Goal: Download file/media: Obtain a digital file from the website

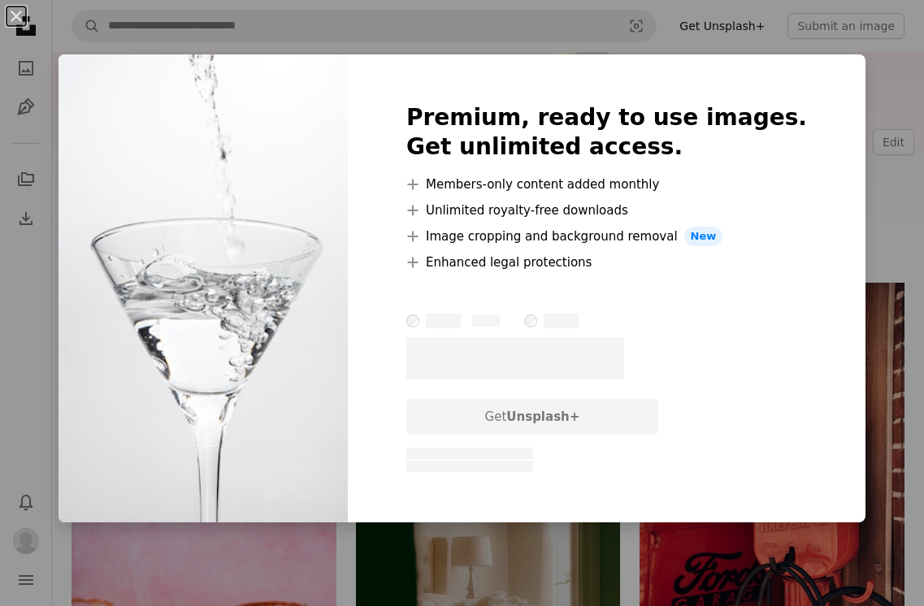
scroll to position [6375, 0]
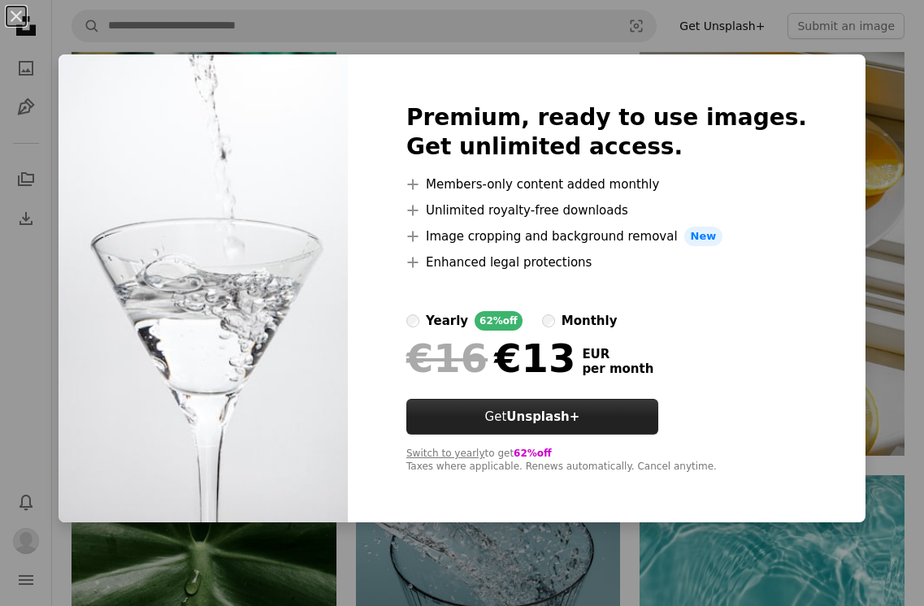
click at [579, 421] on strong "Unsplash+" at bounding box center [542, 417] width 73 height 15
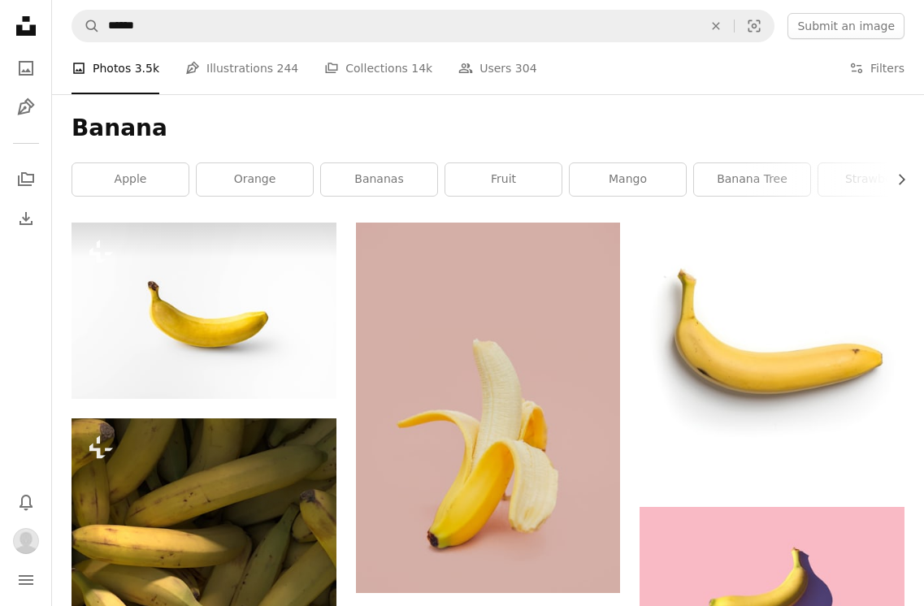
scroll to position [1238, 0]
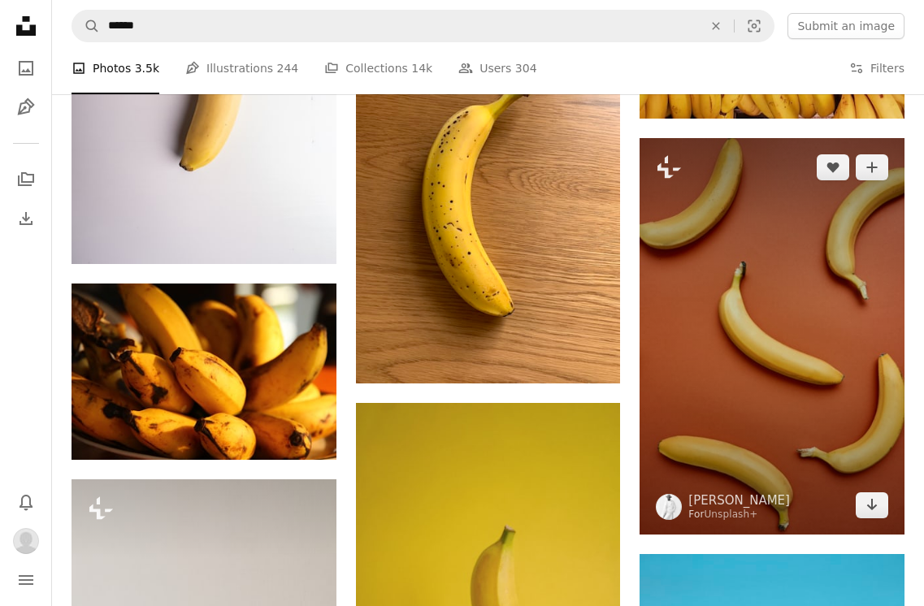
click at [769, 334] on img at bounding box center [772, 336] width 265 height 397
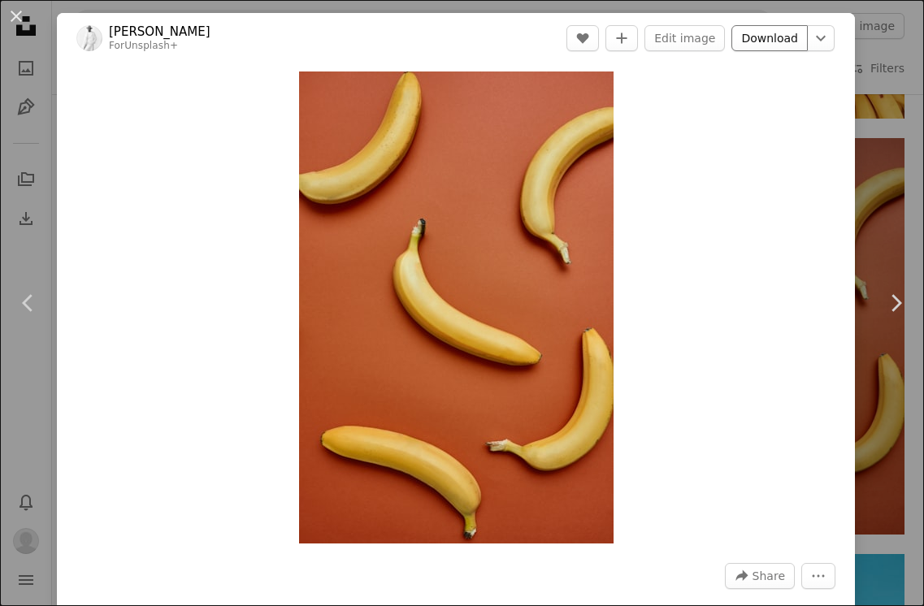
click at [778, 34] on link "Download" at bounding box center [769, 38] width 76 height 26
click at [830, 136] on div "Zoom in" at bounding box center [456, 307] width 798 height 488
click at [627, 36] on icon "Add to Collection" at bounding box center [622, 38] width 11 height 11
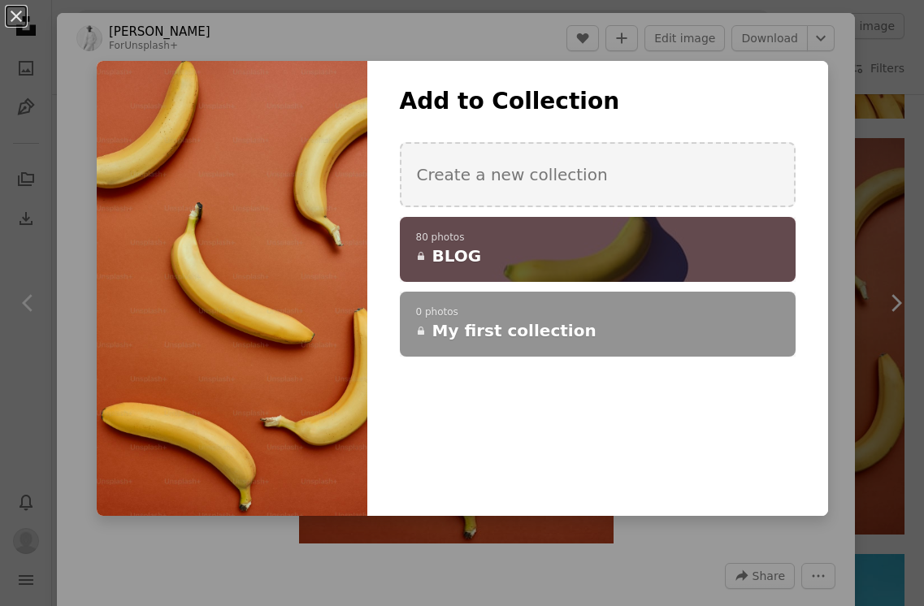
click at [477, 229] on div "A checkmark A plus sign 80 photos A lock BLOG" at bounding box center [598, 249] width 396 height 65
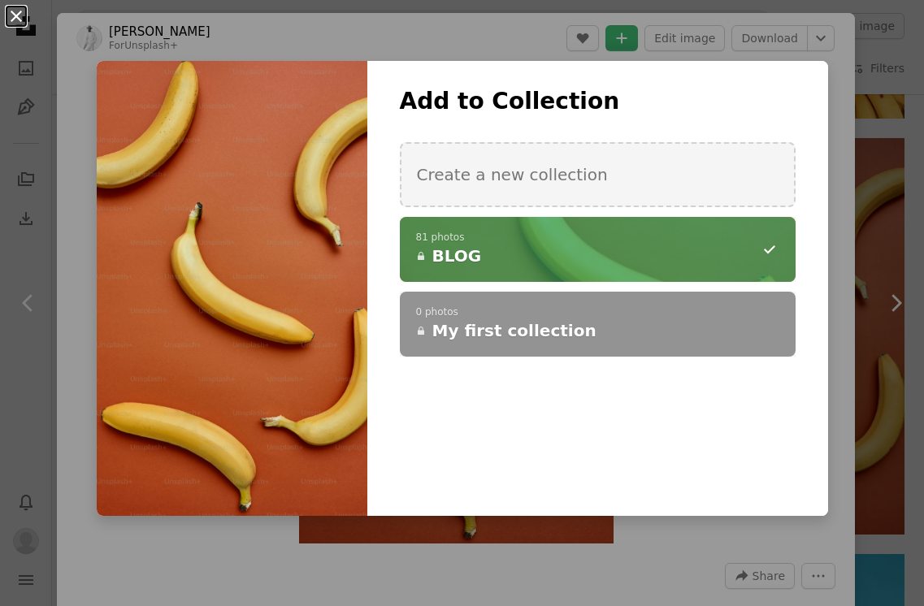
click at [15, 14] on button "An X shape" at bounding box center [17, 17] width 20 height 20
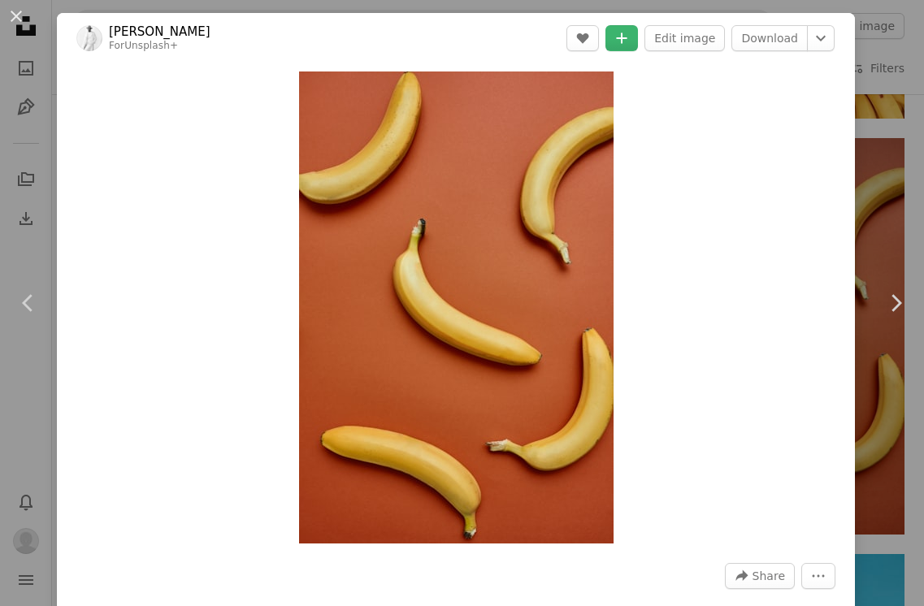
click at [918, 94] on div "An X shape Chevron left Chevron right Andrej Lišakov For Unsplash+ A heart A pl…" at bounding box center [462, 303] width 924 height 606
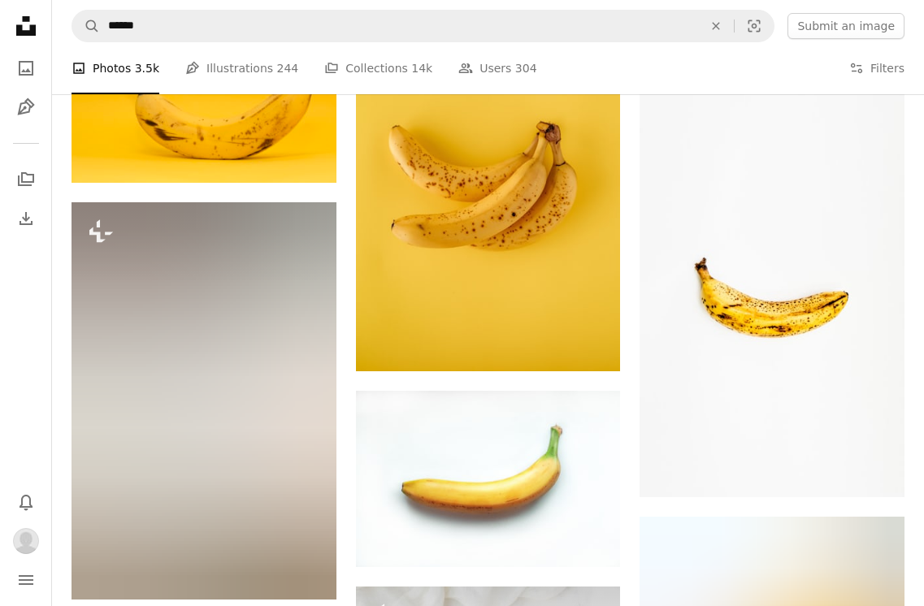
scroll to position [3112, 0]
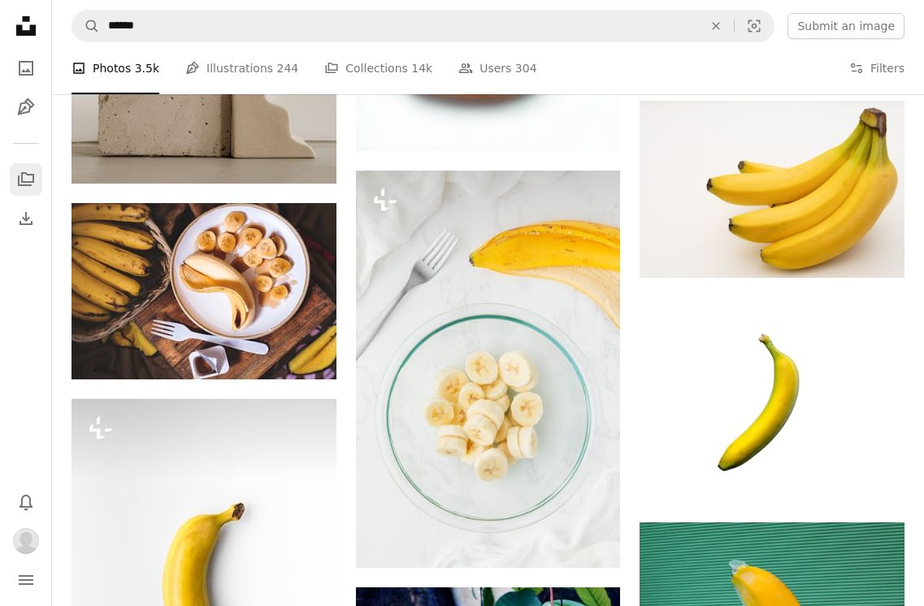
click at [23, 179] on icon "A stack of folders" at bounding box center [26, 180] width 20 height 20
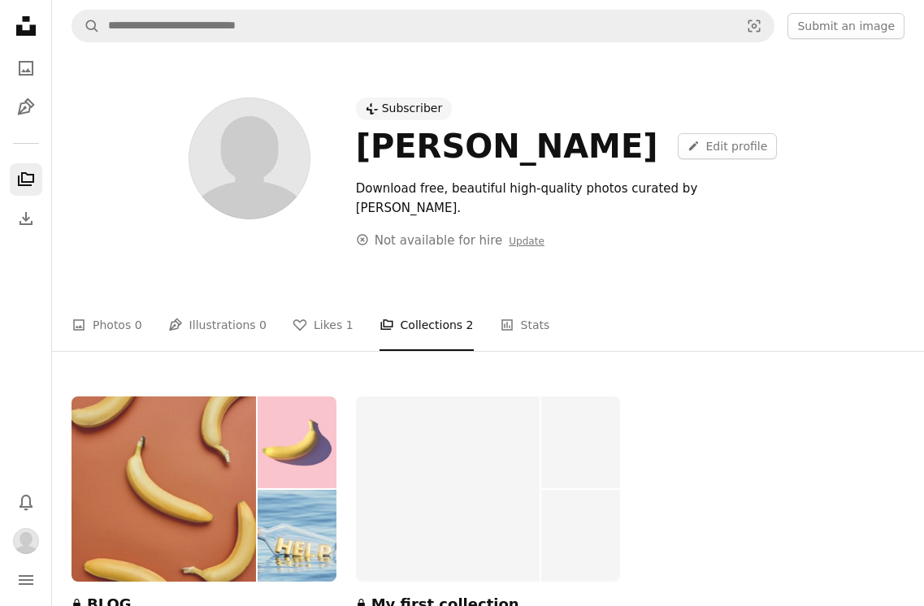
click at [163, 414] on img at bounding box center [164, 489] width 184 height 185
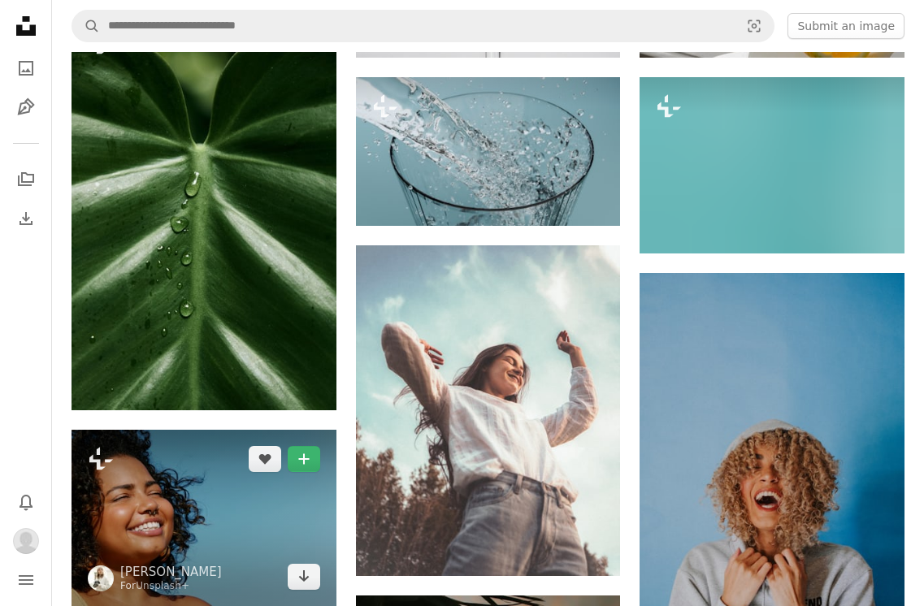
scroll to position [6784, 0]
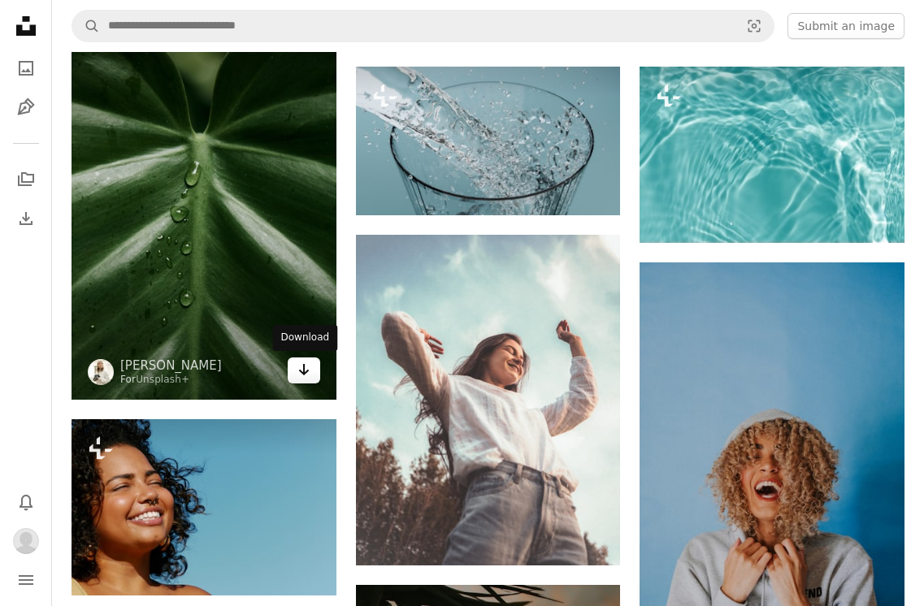
click at [306, 382] on link "Arrow pointing down" at bounding box center [304, 371] width 33 height 26
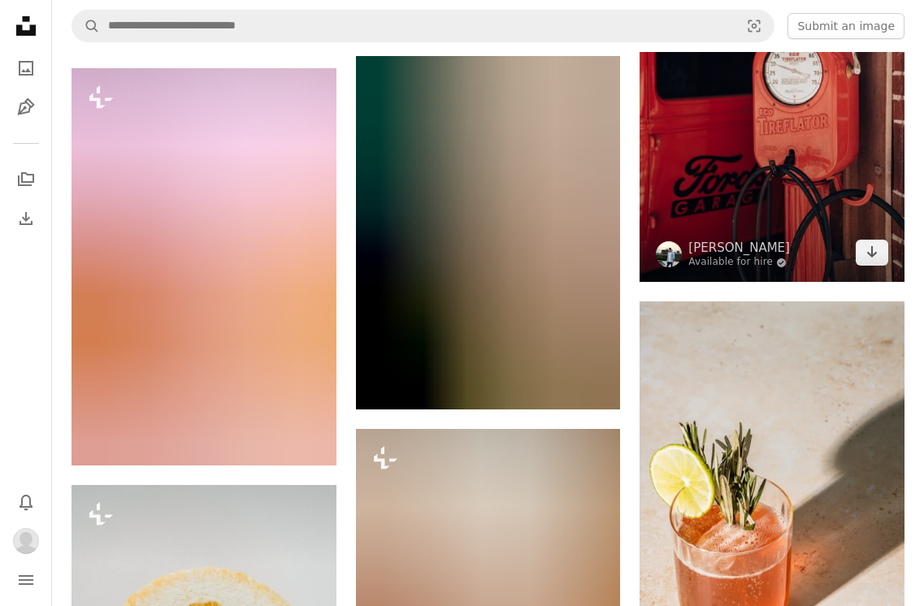
scroll to position [354, 0]
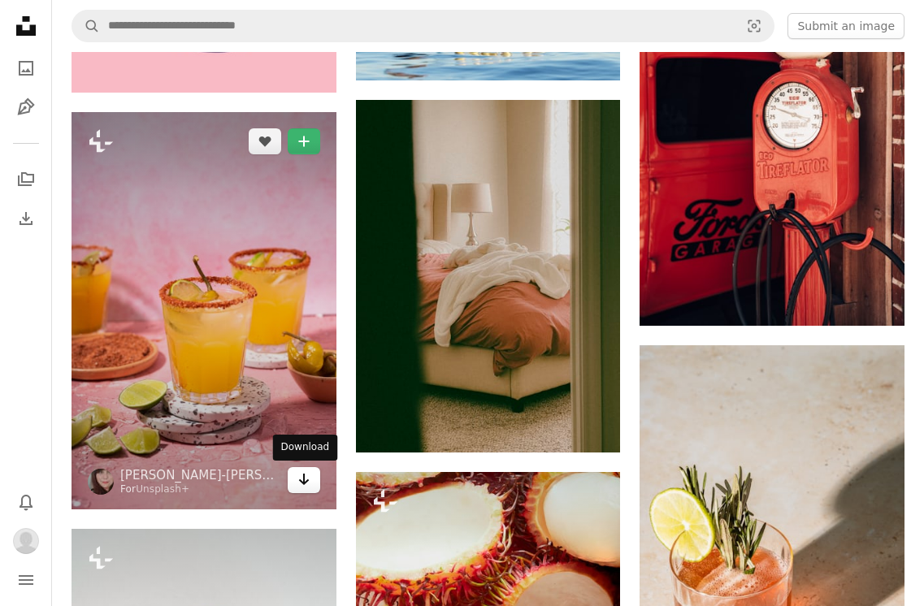
click at [303, 485] on icon "Arrow pointing down" at bounding box center [303, 480] width 13 height 20
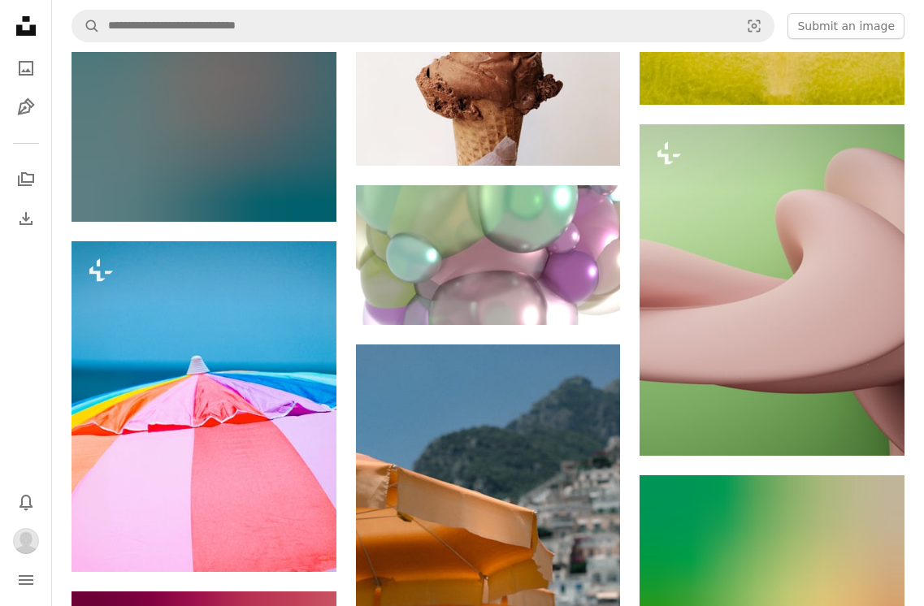
scroll to position [1378, 0]
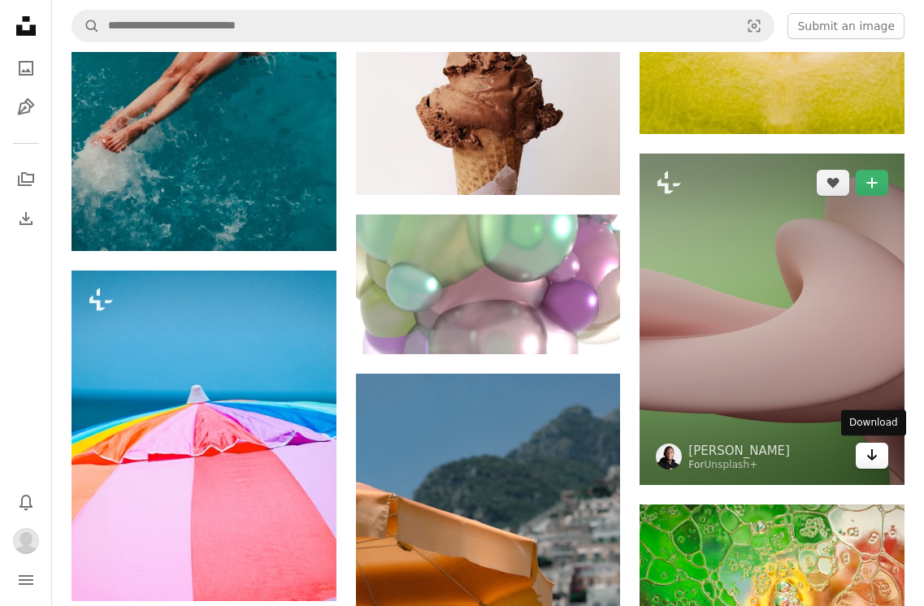
click at [866, 459] on icon "Arrow pointing down" at bounding box center [872, 455] width 13 height 20
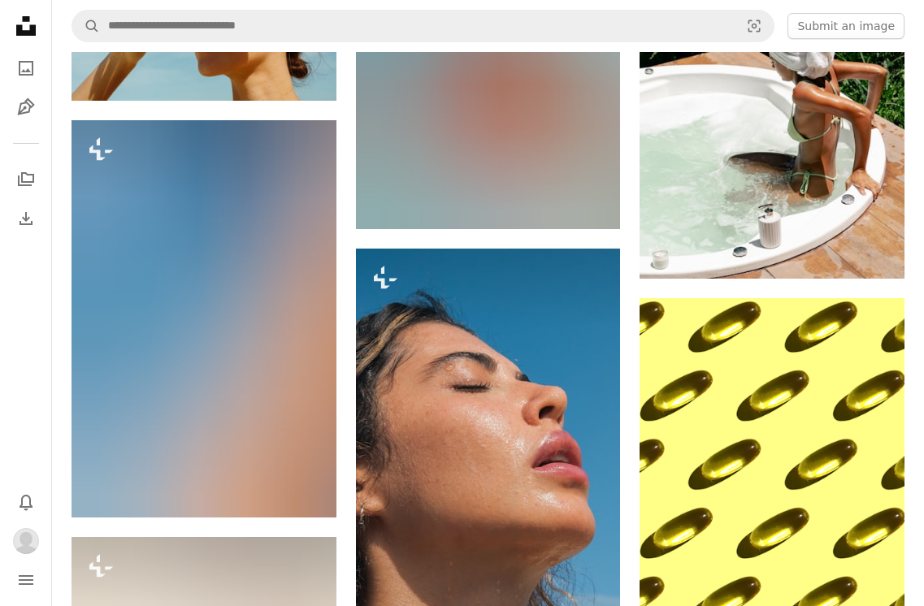
scroll to position [3532, 0]
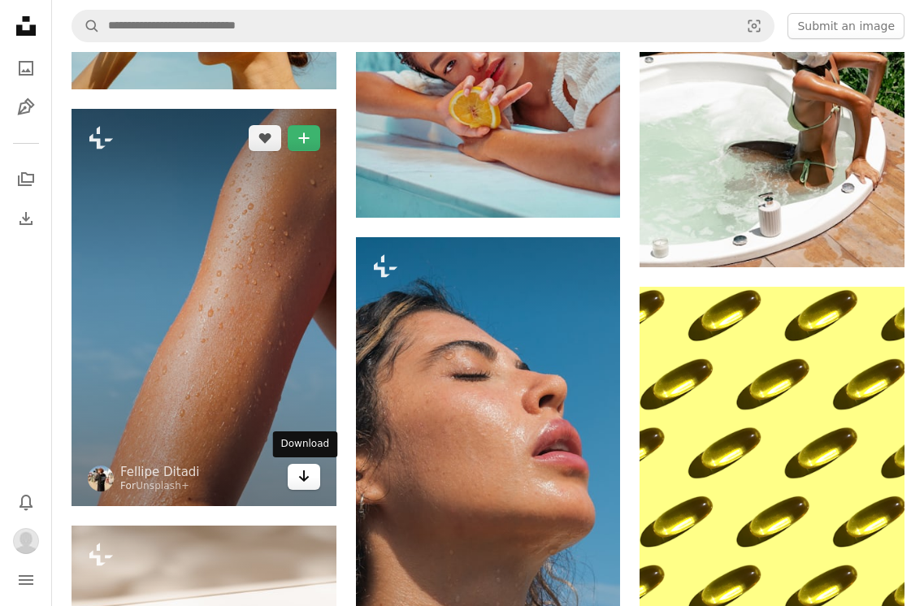
click at [304, 471] on icon "Download" at bounding box center [303, 476] width 11 height 11
click at [176, 236] on img at bounding box center [204, 307] width 265 height 397
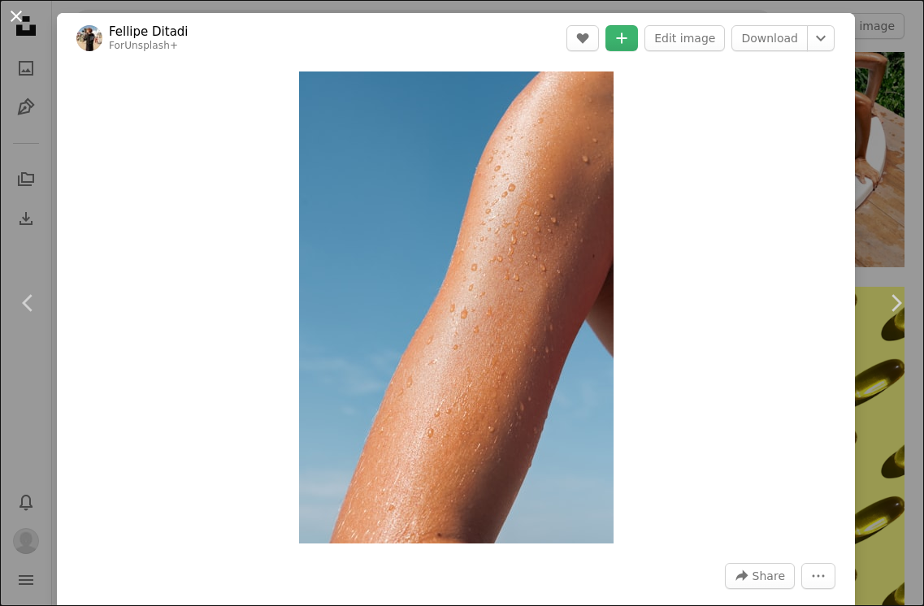
click at [17, 13] on button "An X shape" at bounding box center [17, 17] width 20 height 20
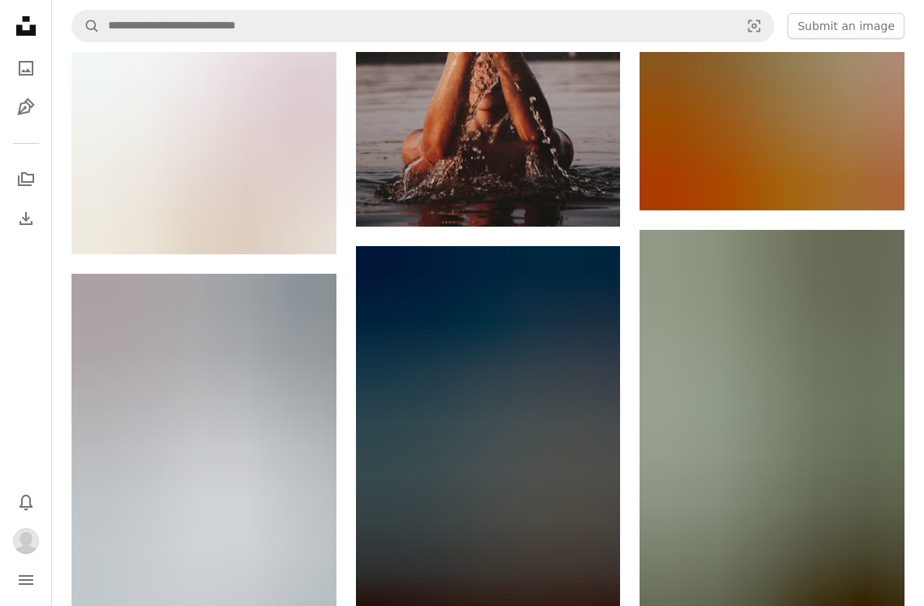
scroll to position [2481, 0]
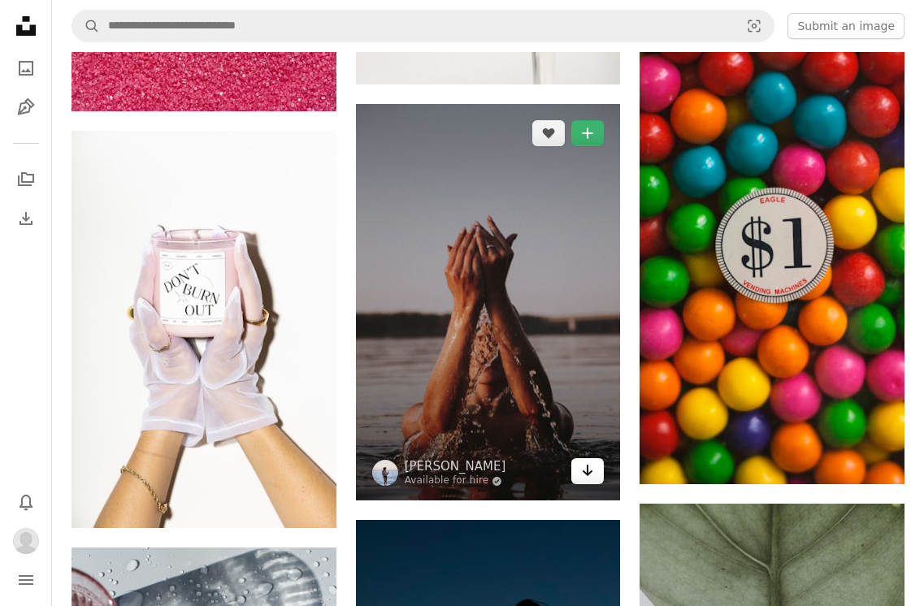
click at [592, 470] on icon "Arrow pointing down" at bounding box center [587, 471] width 13 height 20
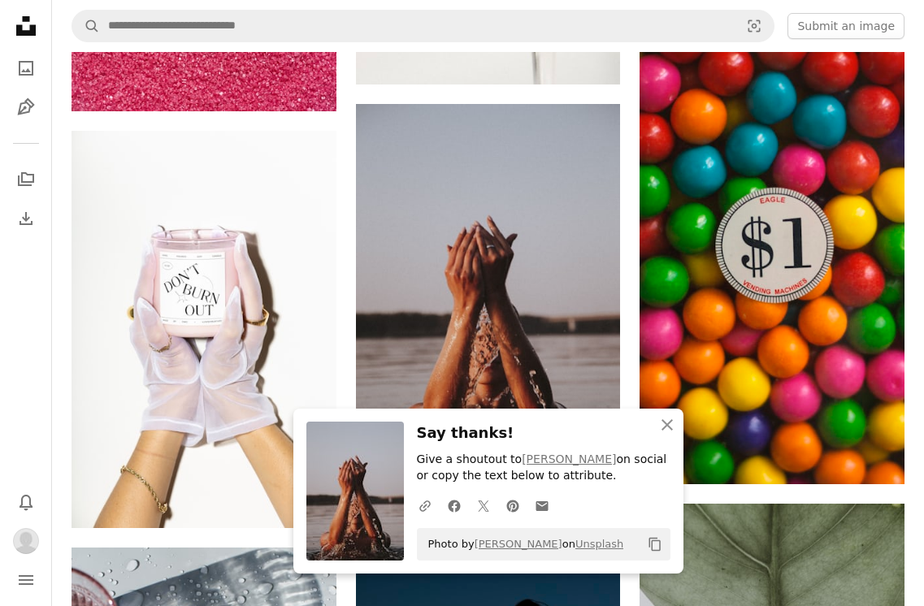
click at [360, 462] on img at bounding box center [355, 491] width 98 height 139
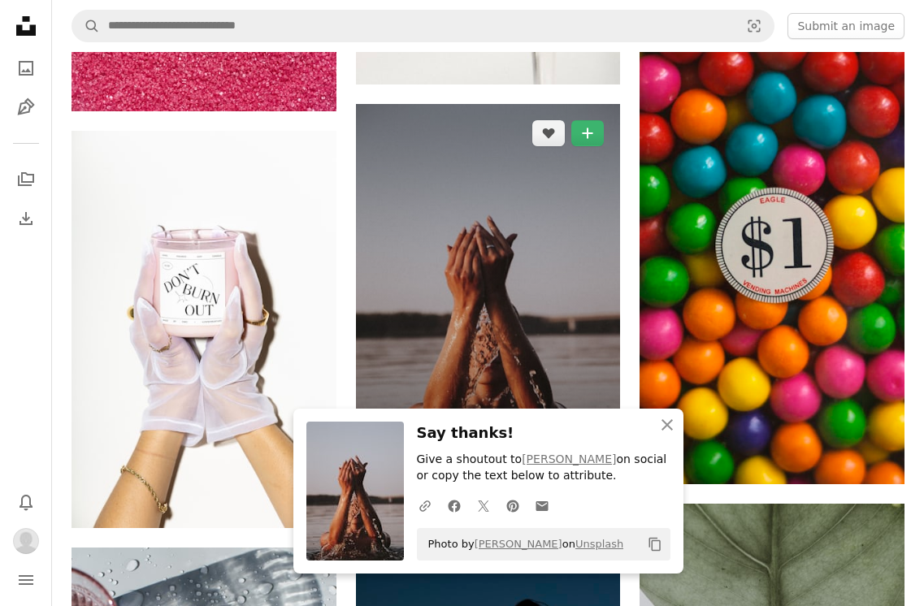
click at [498, 227] on img at bounding box center [488, 302] width 265 height 397
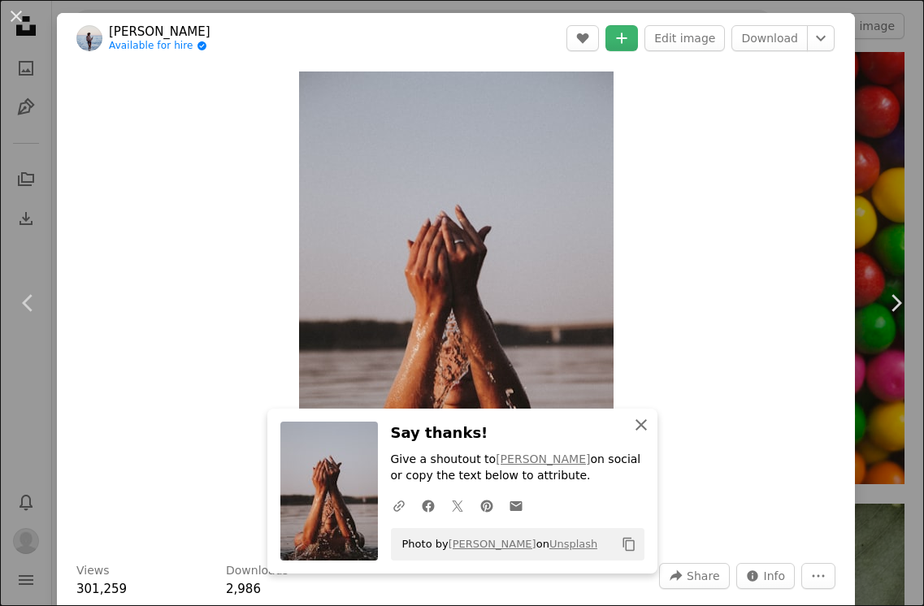
click at [645, 432] on icon "An X shape" at bounding box center [641, 425] width 20 height 20
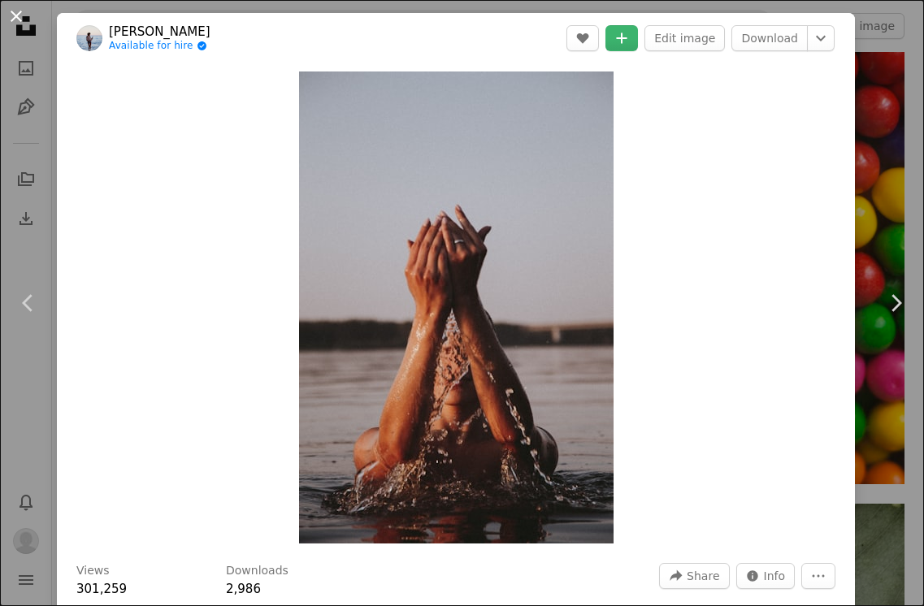
click at [15, 15] on button "An X shape" at bounding box center [17, 17] width 20 height 20
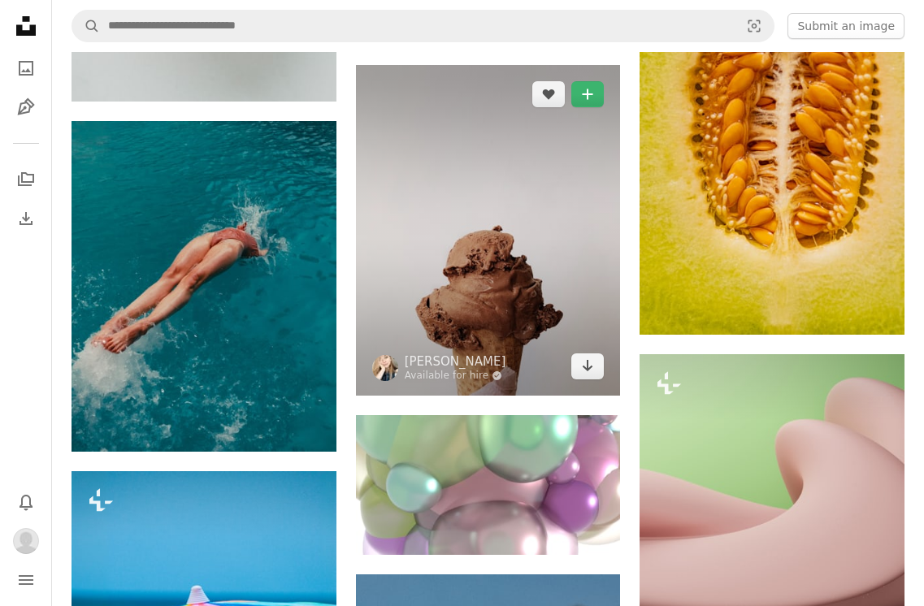
scroll to position [1189, 0]
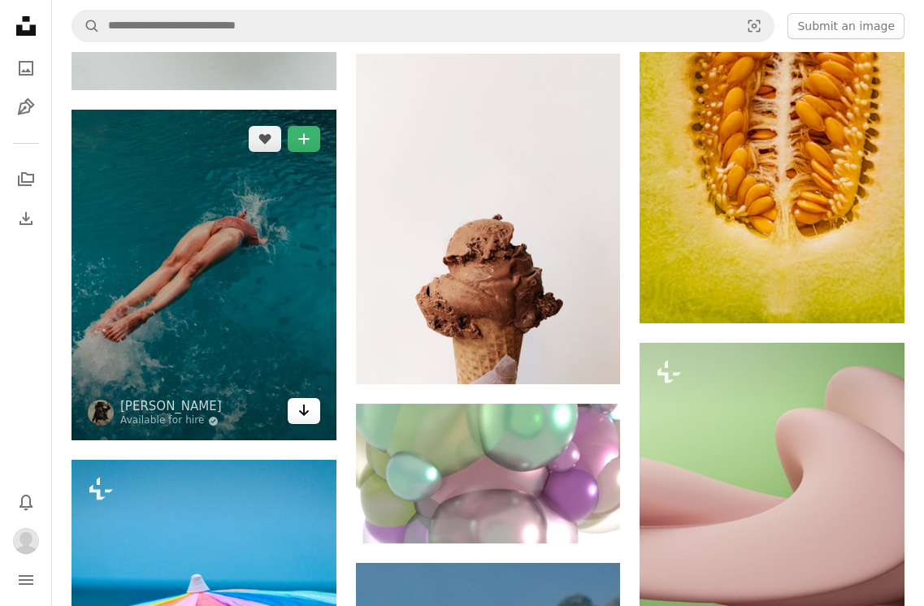
click at [310, 419] on link "Arrow pointing down" at bounding box center [304, 411] width 33 height 26
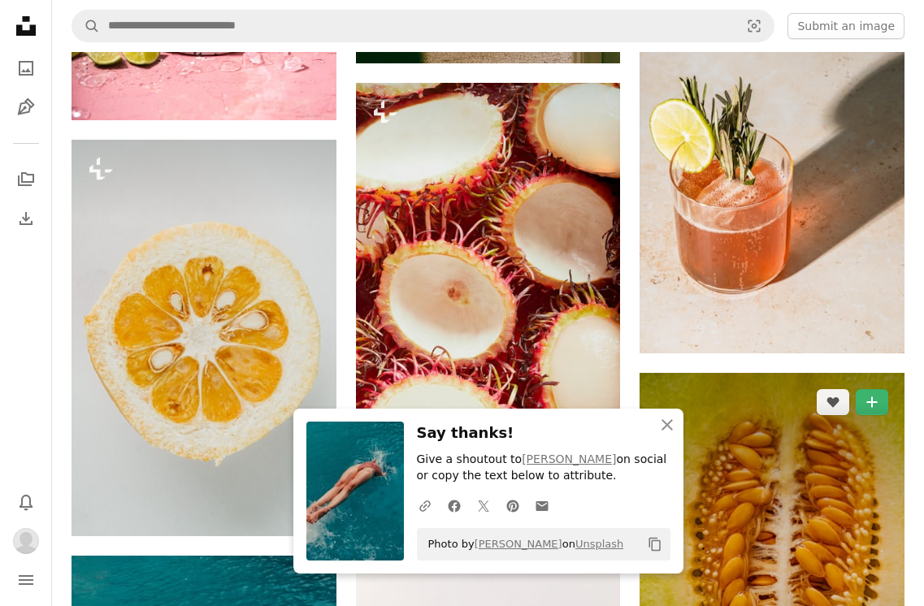
scroll to position [789, 0]
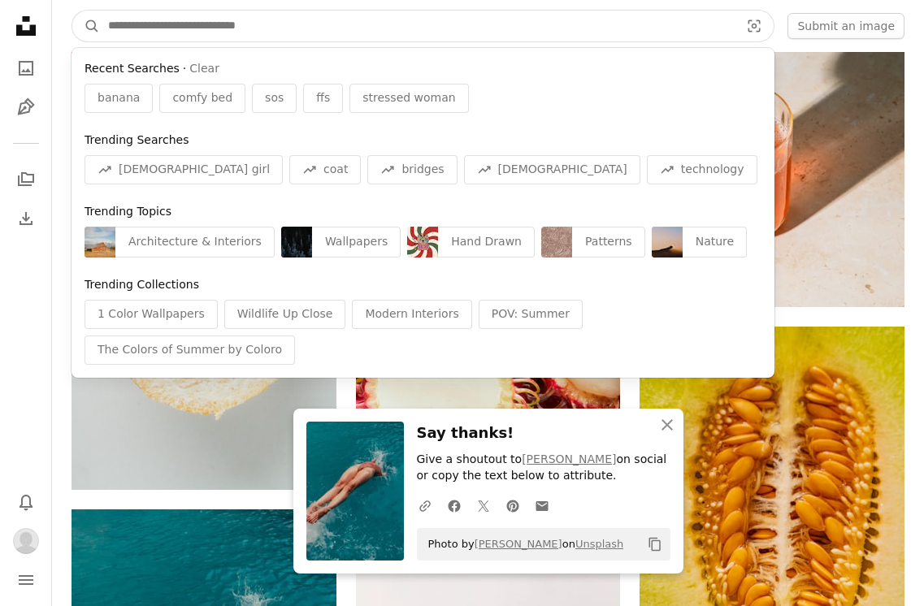
click at [245, 28] on input "Find visuals sitewide" at bounding box center [417, 26] width 635 height 31
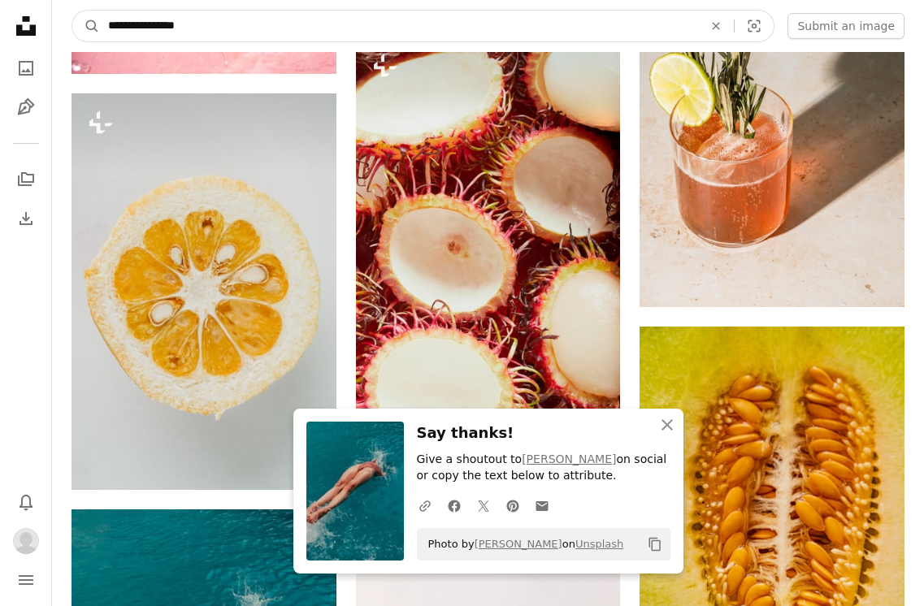
type input "**********"
click at [72, 11] on button "A magnifying glass" at bounding box center [86, 26] width 28 height 31
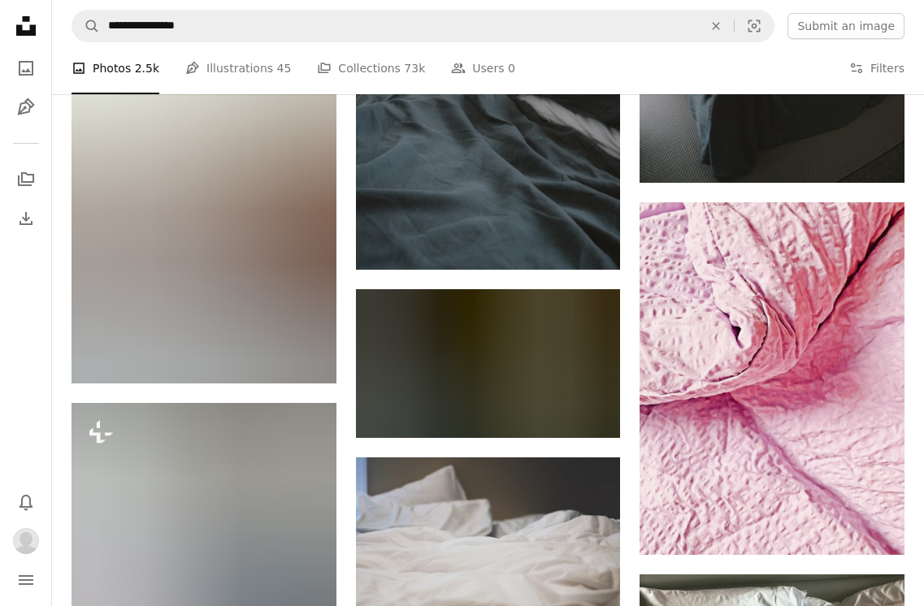
scroll to position [2342, 0]
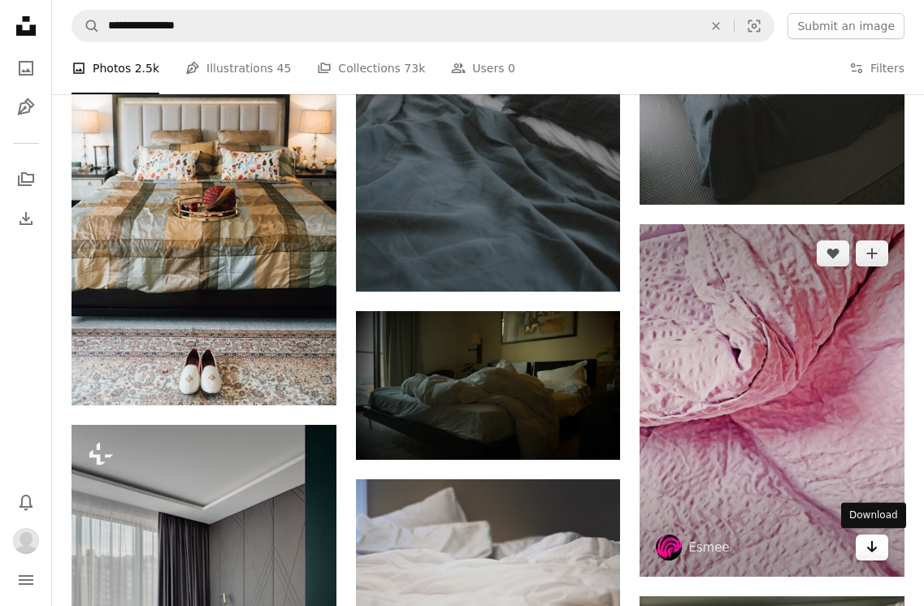
click at [874, 551] on icon "Arrow pointing down" at bounding box center [872, 547] width 13 height 20
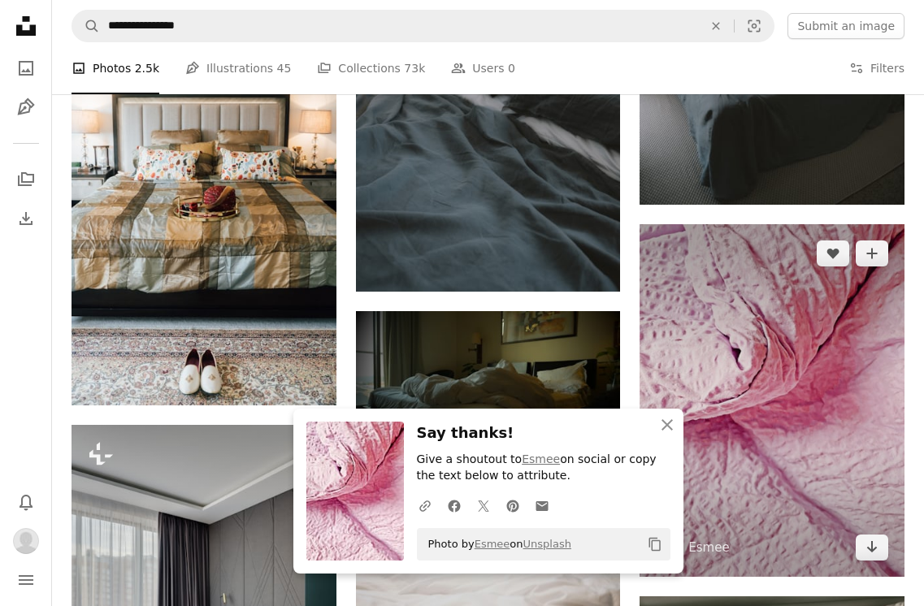
click at [837, 310] on img at bounding box center [772, 400] width 265 height 353
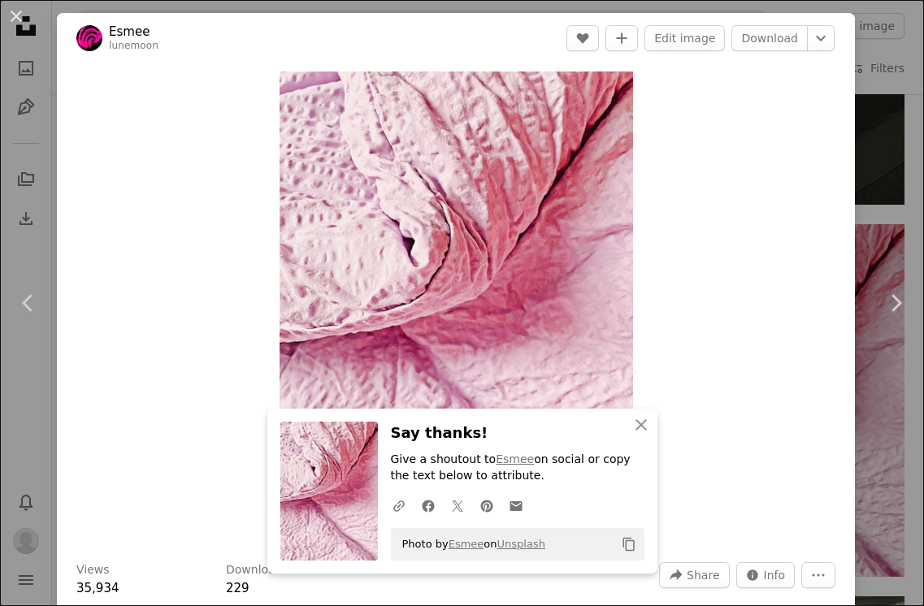
click at [662, 39] on div "A heart A plus sign Edit image Download Chevron down" at bounding box center [700, 38] width 269 height 26
click at [628, 39] on icon "A plus sign" at bounding box center [621, 38] width 13 height 13
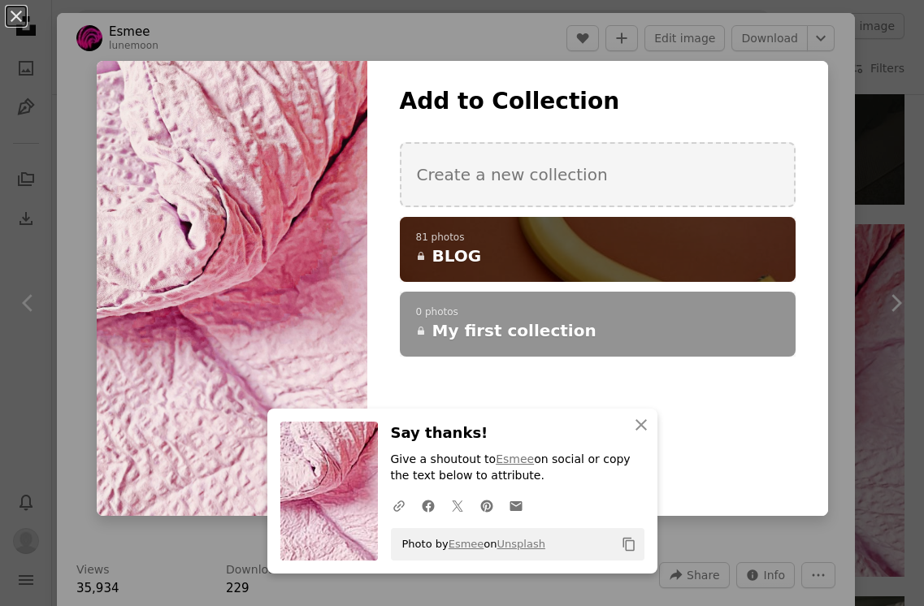
click at [498, 242] on p "81 photos" at bounding box center [597, 238] width 363 height 13
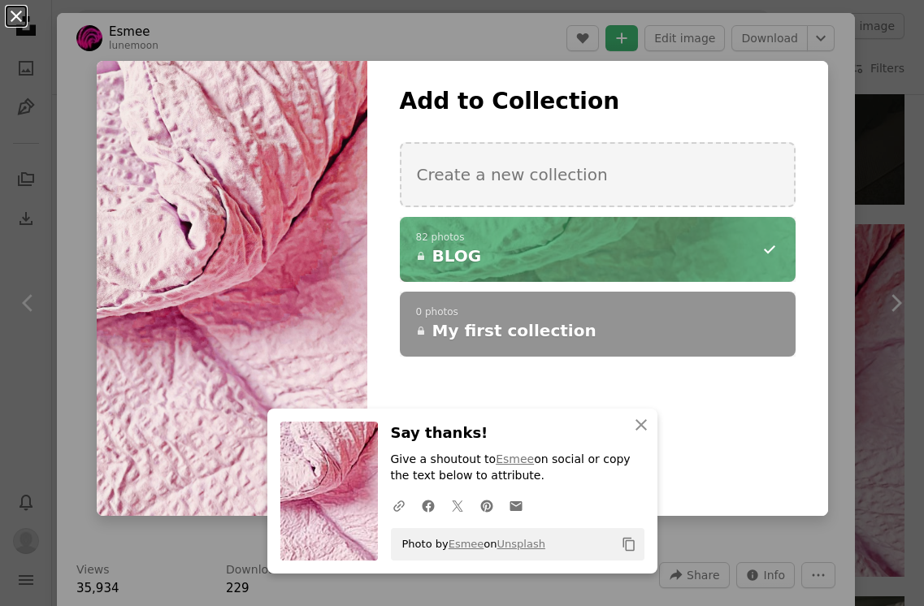
click at [13, 17] on button "An X shape" at bounding box center [17, 17] width 20 height 20
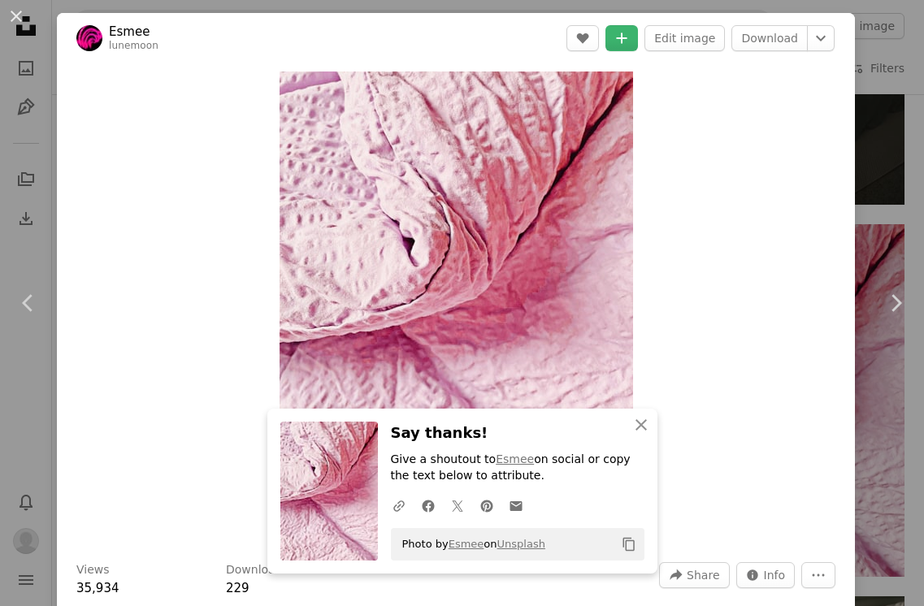
click at [890, 138] on div "An X shape Chevron left Chevron right An X shape Close Say thanks! Give a shout…" at bounding box center [462, 303] width 924 height 606
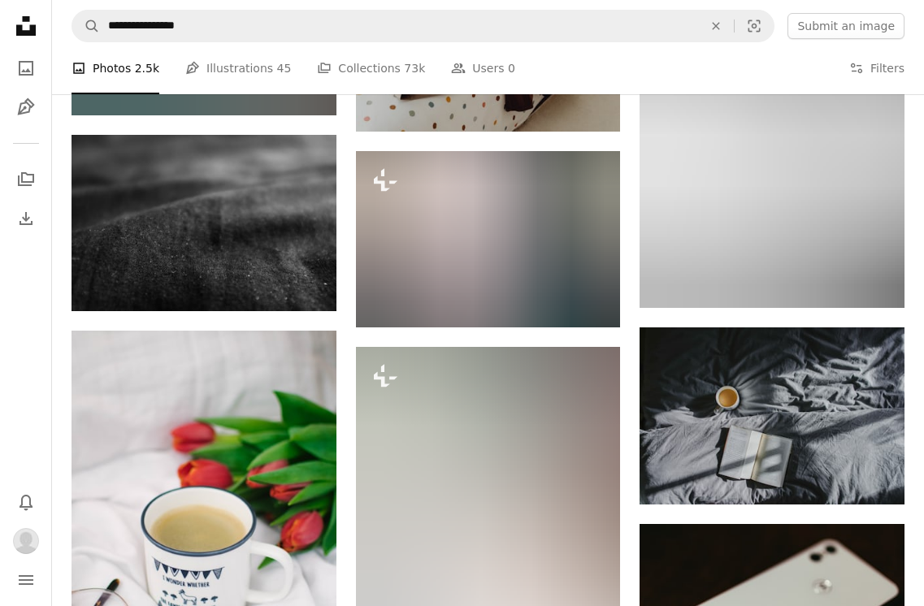
scroll to position [9125, 0]
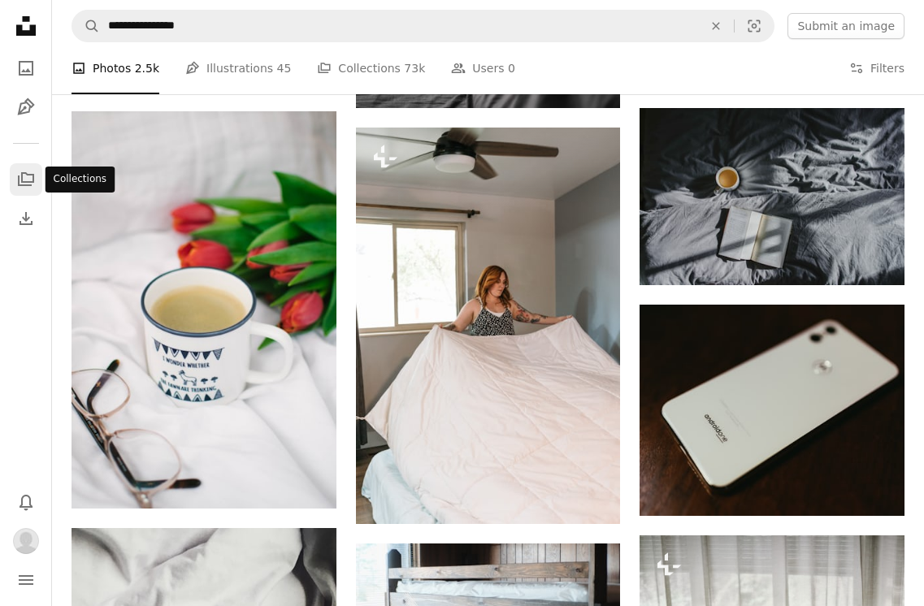
click at [33, 180] on icon "Collections" at bounding box center [26, 179] width 16 height 14
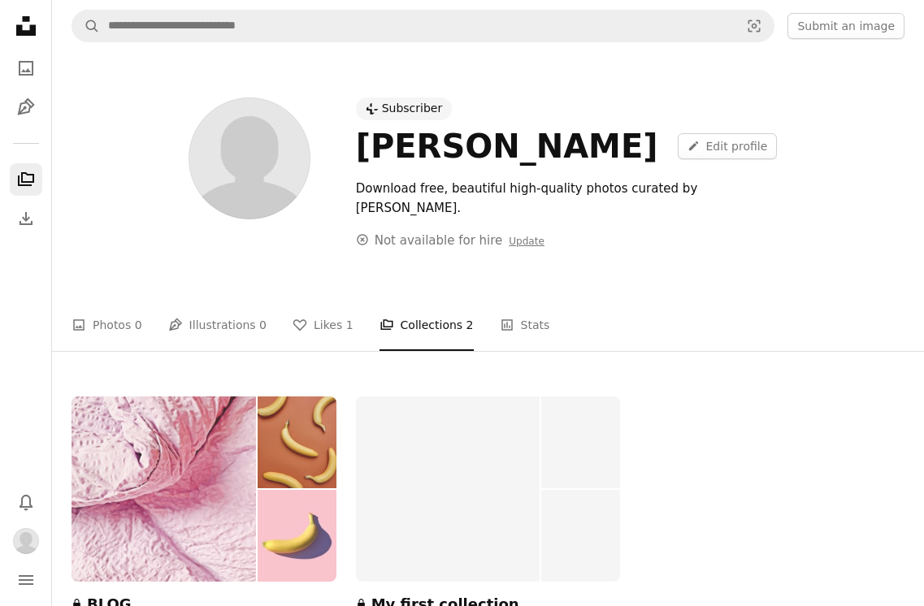
click at [202, 435] on img at bounding box center [164, 489] width 184 height 185
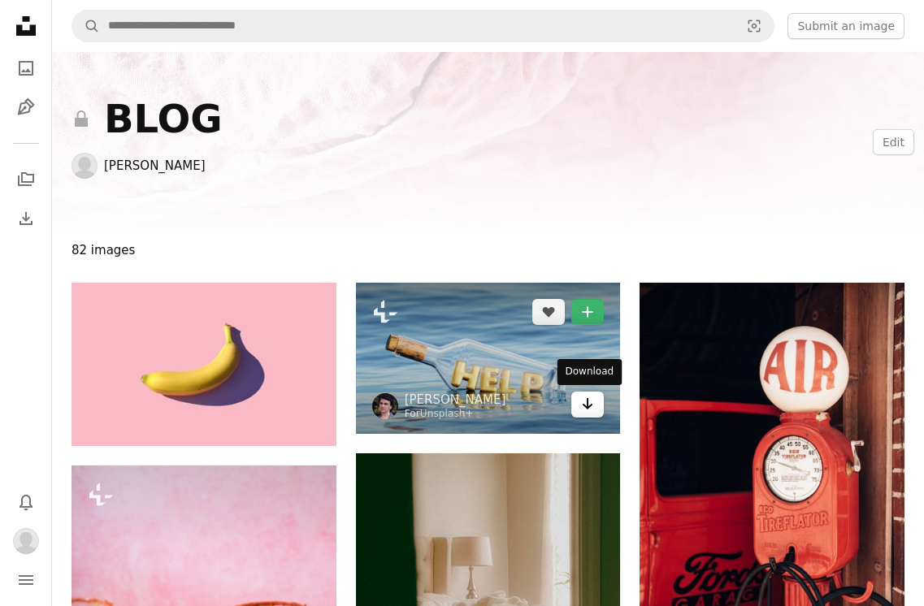
click at [580, 406] on link "Arrow pointing down" at bounding box center [587, 405] width 33 height 26
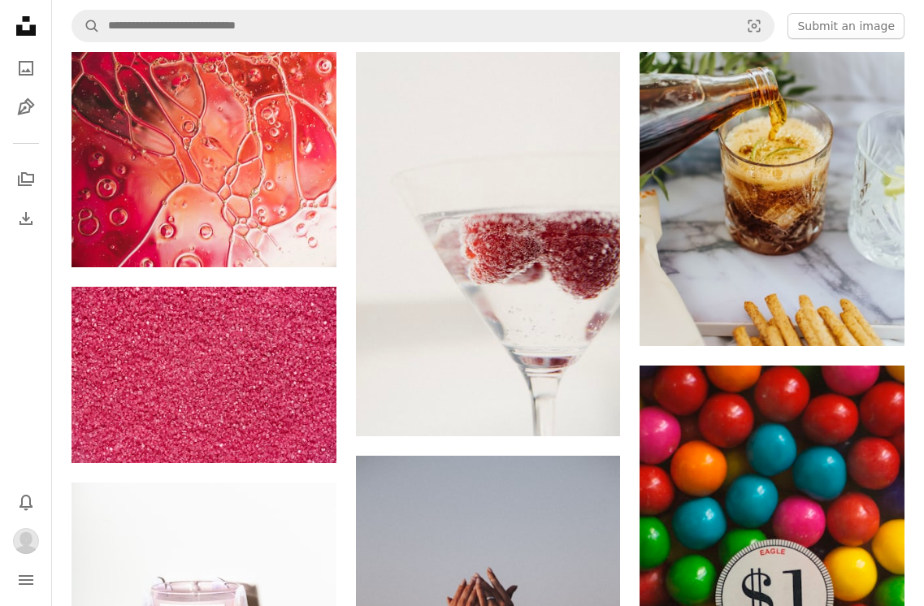
scroll to position [2130, 0]
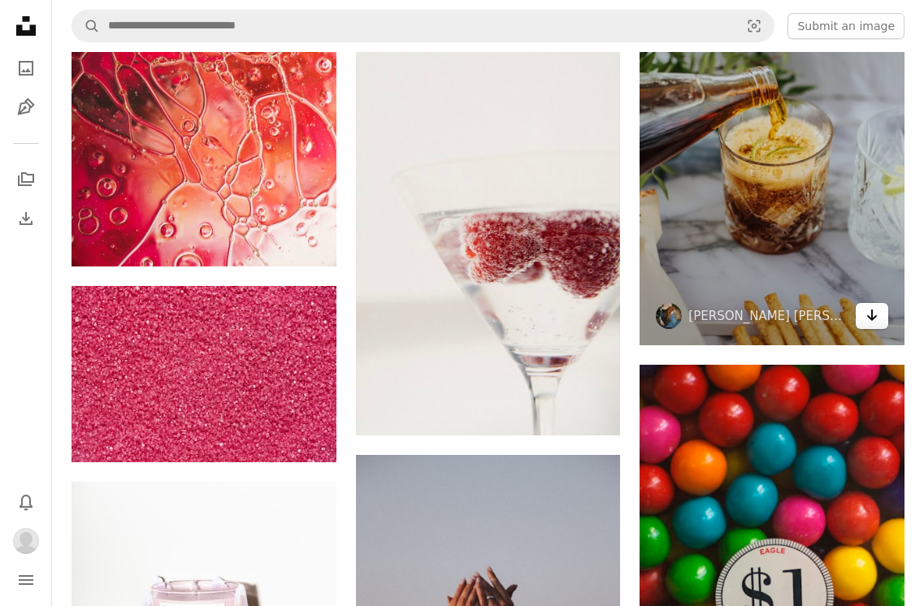
click at [879, 315] on link "Arrow pointing down" at bounding box center [872, 316] width 33 height 26
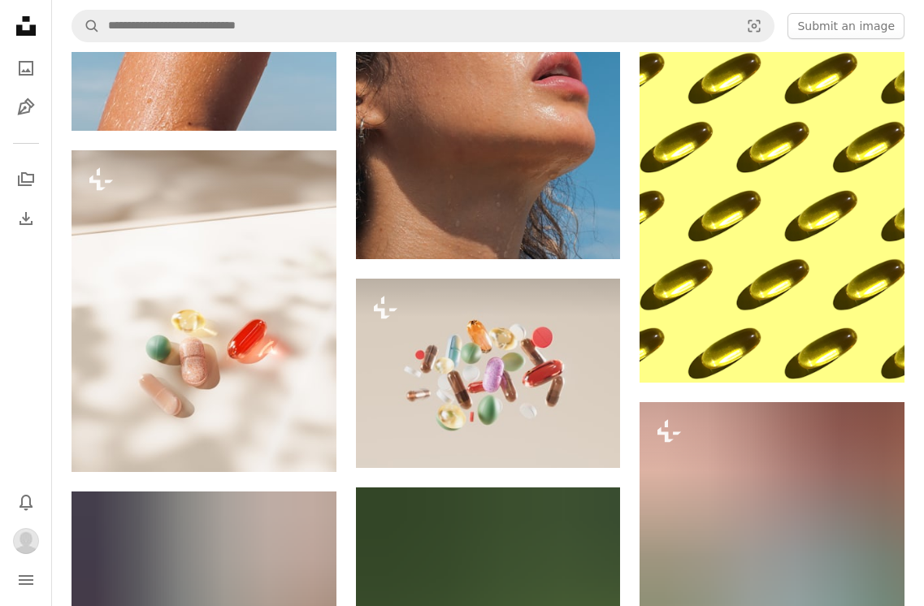
scroll to position [3904, 0]
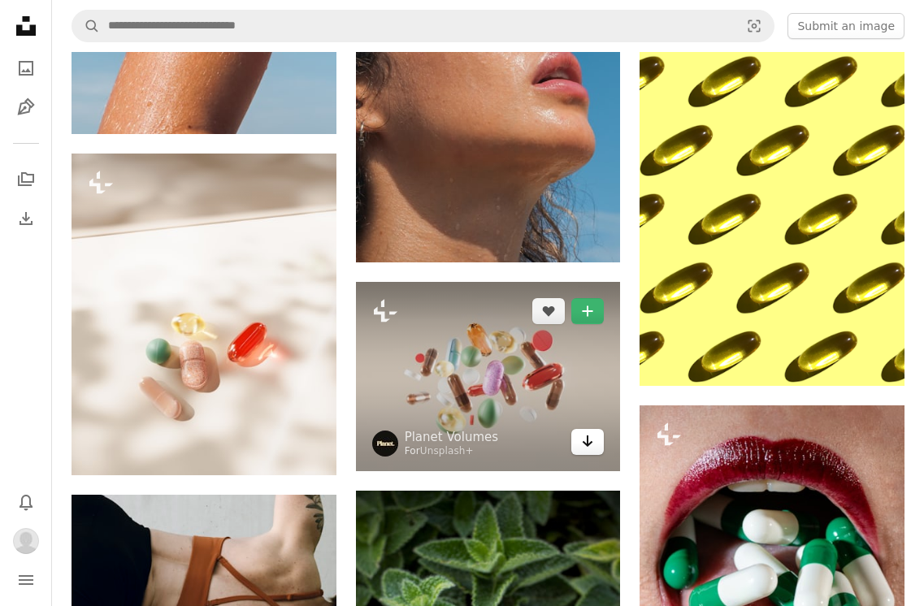
click at [581, 445] on icon "Arrow pointing down" at bounding box center [587, 442] width 13 height 20
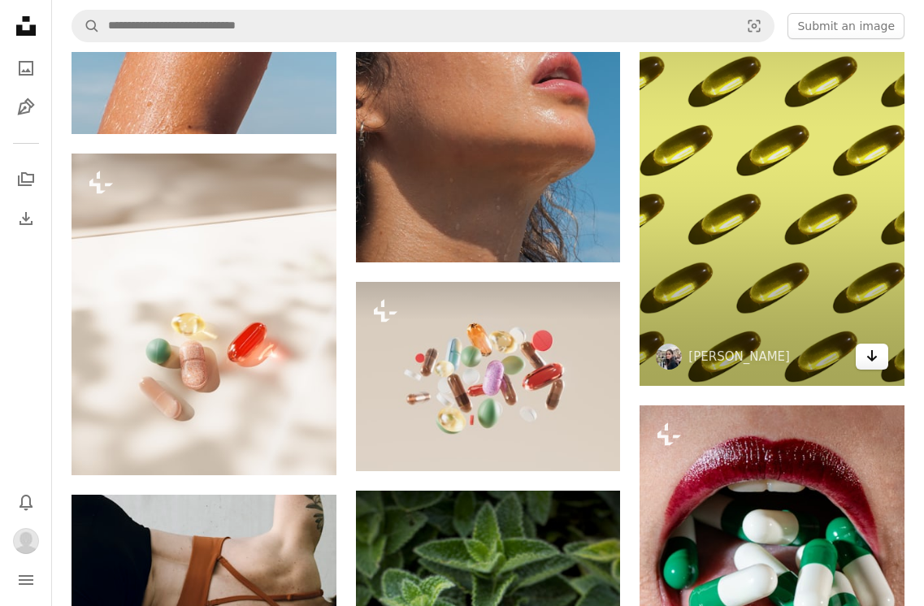
click at [875, 358] on icon "Download" at bounding box center [872, 355] width 11 height 11
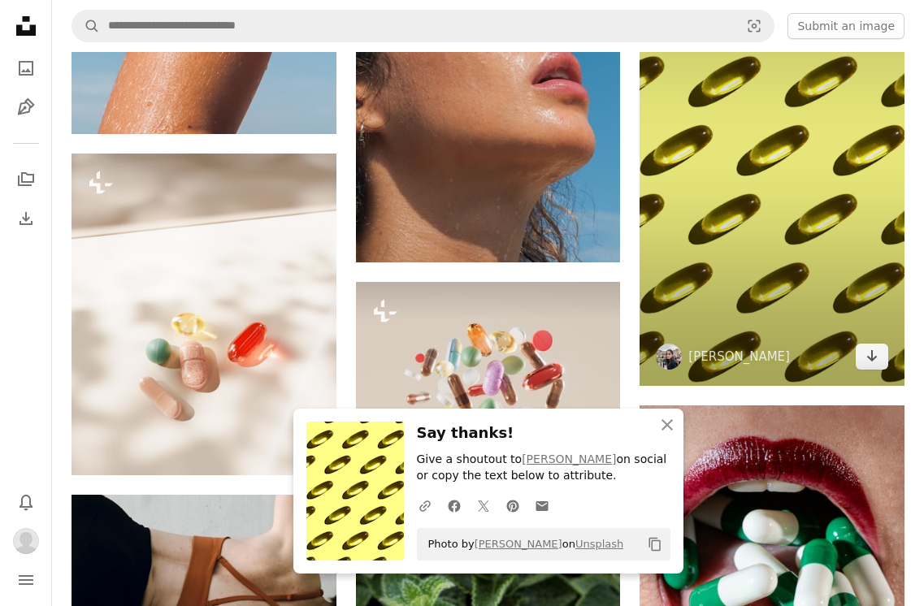
click at [757, 286] on img at bounding box center [772, 150] width 265 height 471
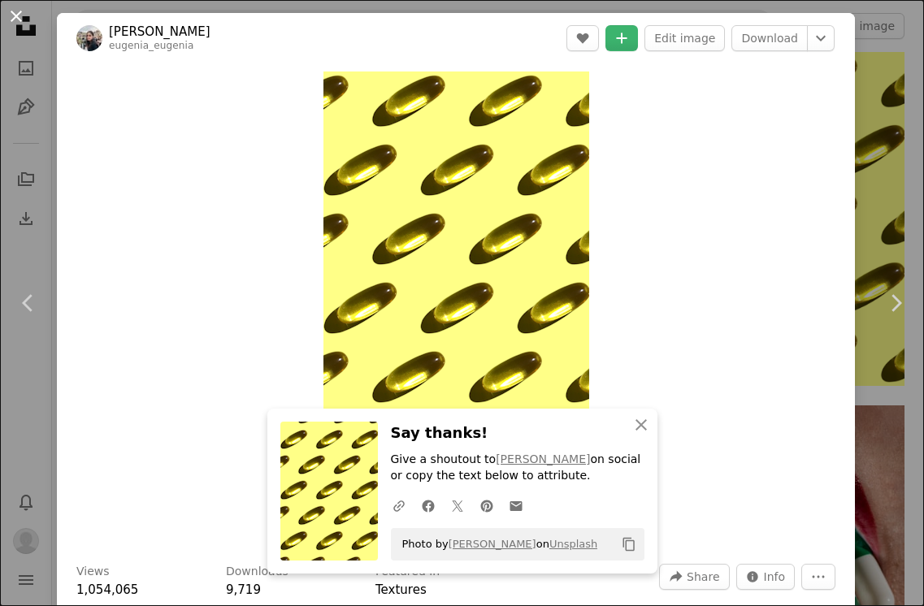
click at [16, 10] on button "An X shape" at bounding box center [17, 17] width 20 height 20
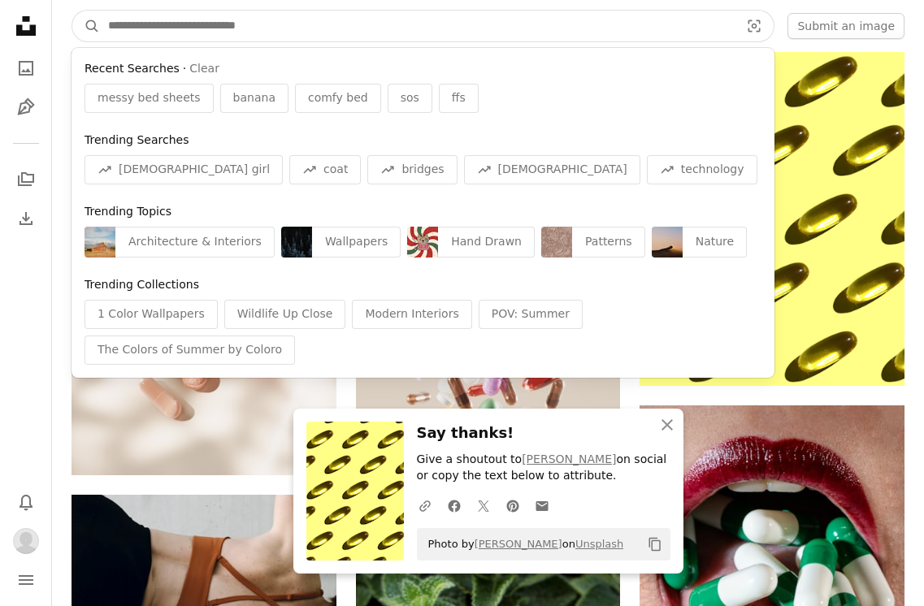
click at [147, 20] on input "Find visuals sitewide" at bounding box center [417, 26] width 635 height 31
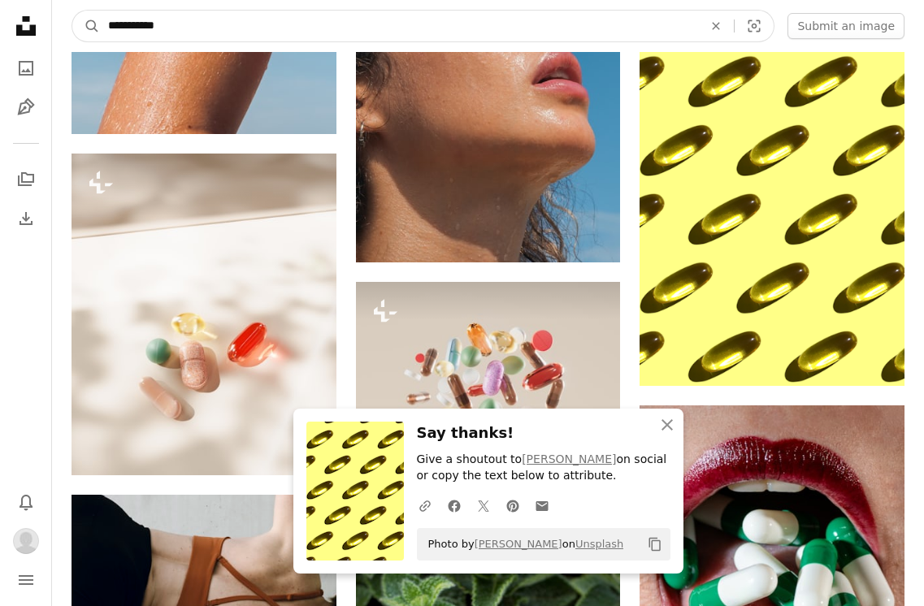
type input "**********"
click at [72, 11] on button "A magnifying glass" at bounding box center [86, 26] width 28 height 31
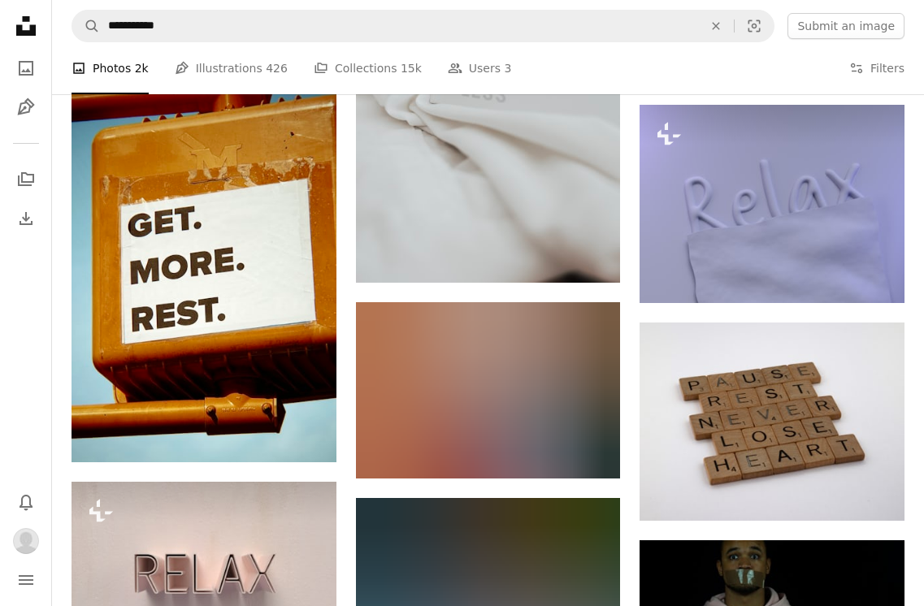
scroll to position [735, 0]
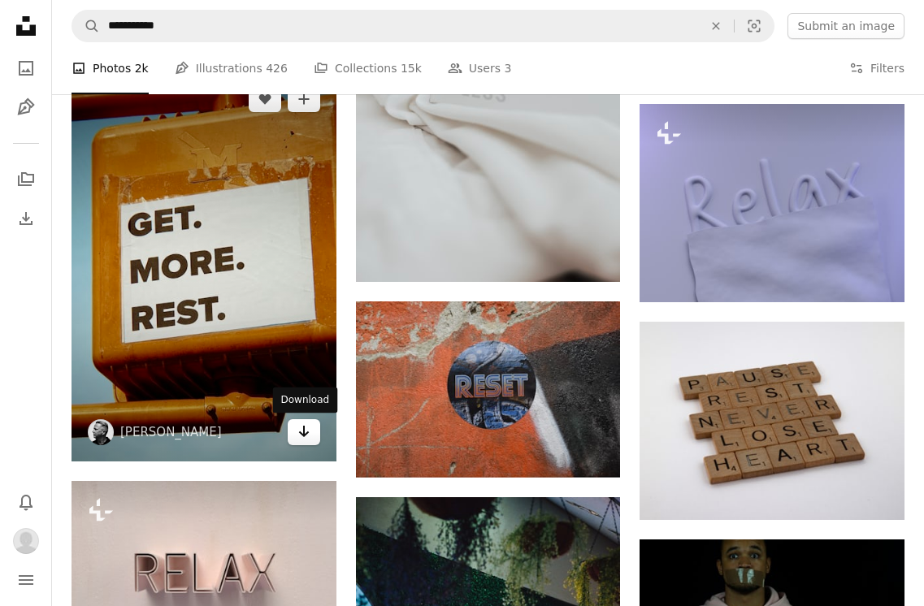
click at [301, 433] on icon "Download" at bounding box center [303, 431] width 11 height 11
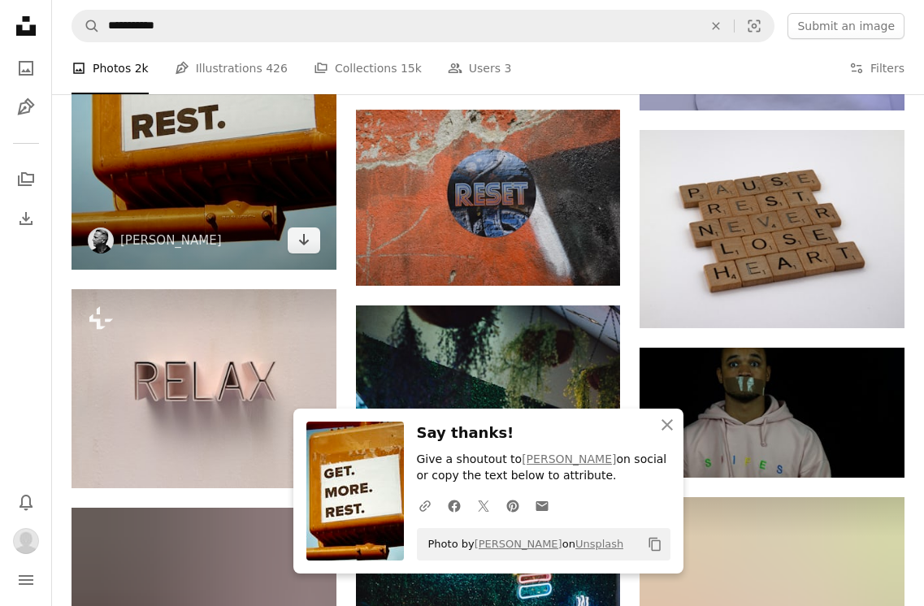
scroll to position [884, 0]
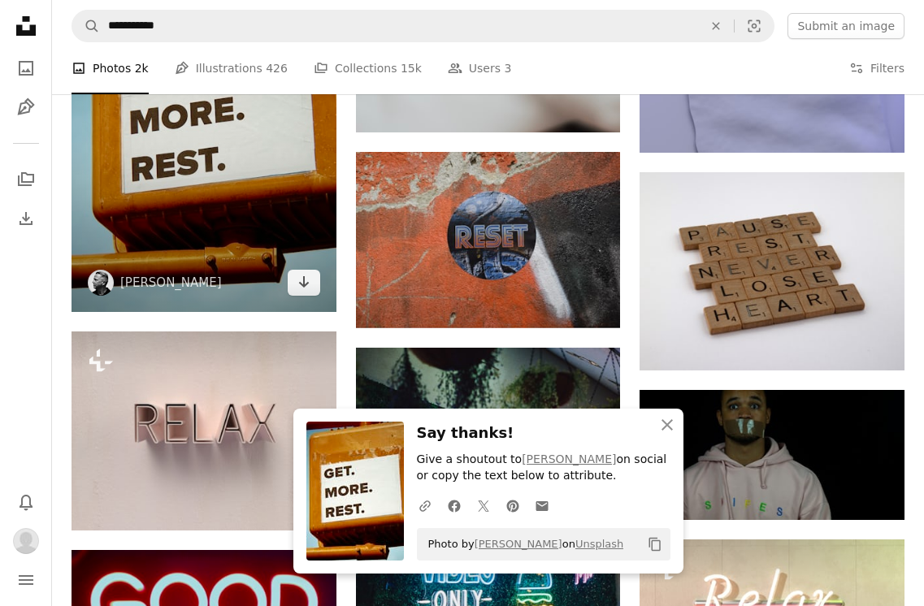
click at [228, 194] on img at bounding box center [204, 116] width 265 height 392
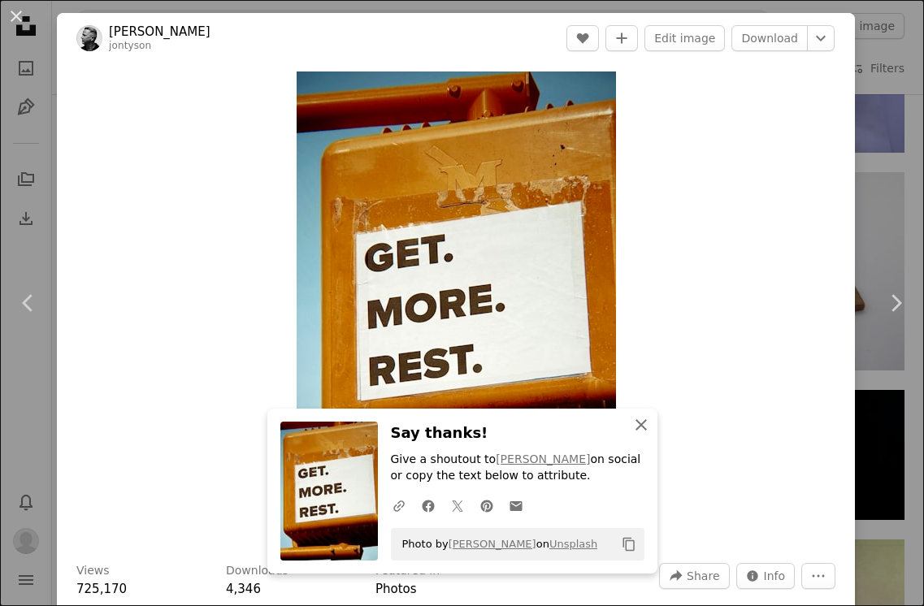
click at [644, 428] on icon "button" at bounding box center [641, 424] width 11 height 11
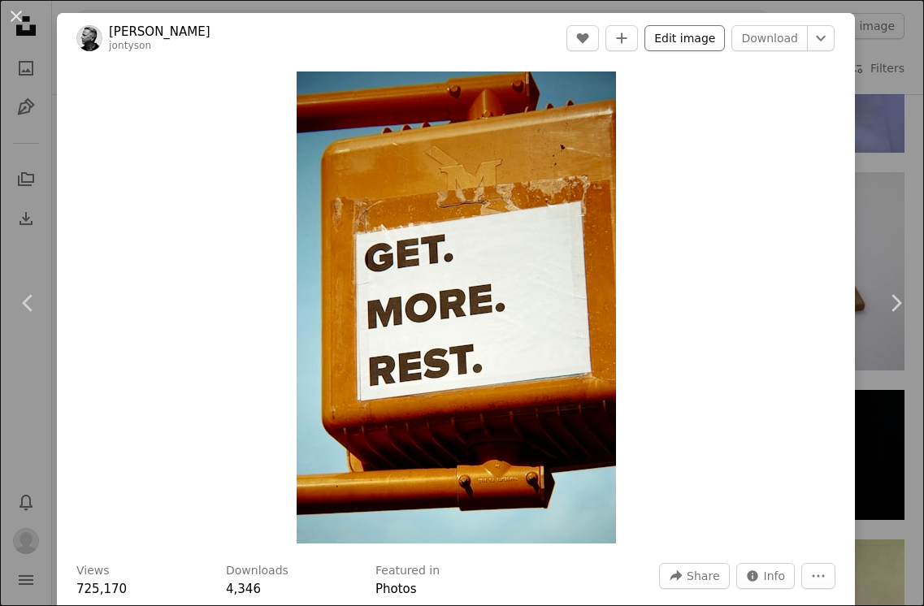
click at [702, 46] on button "Edit image" at bounding box center [684, 38] width 80 height 26
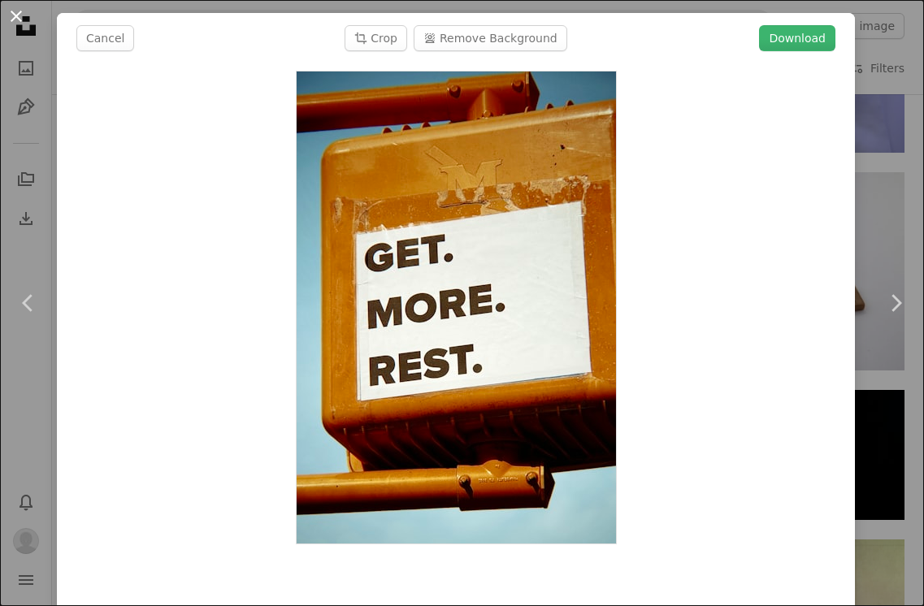
click at [17, 17] on button "An X shape" at bounding box center [17, 17] width 20 height 20
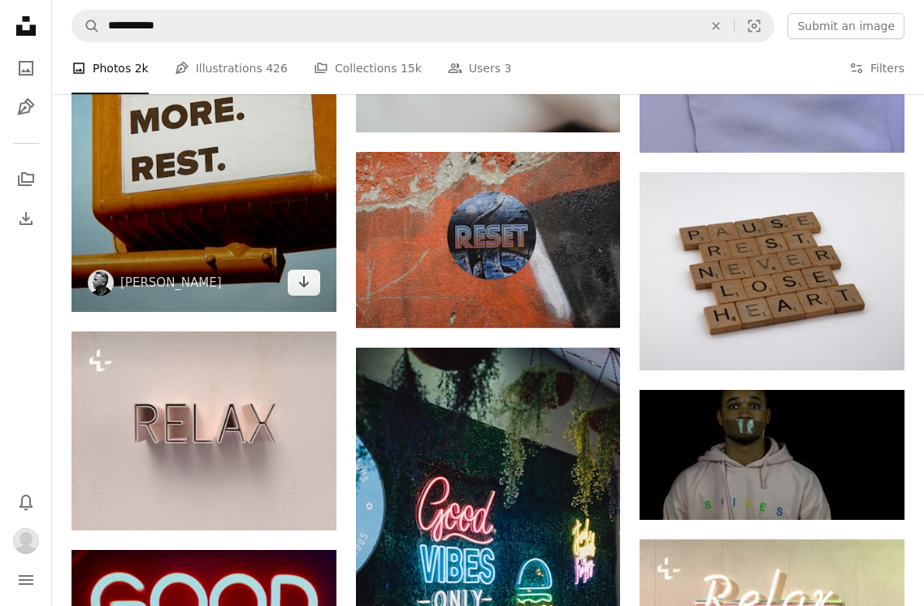
scroll to position [847, 0]
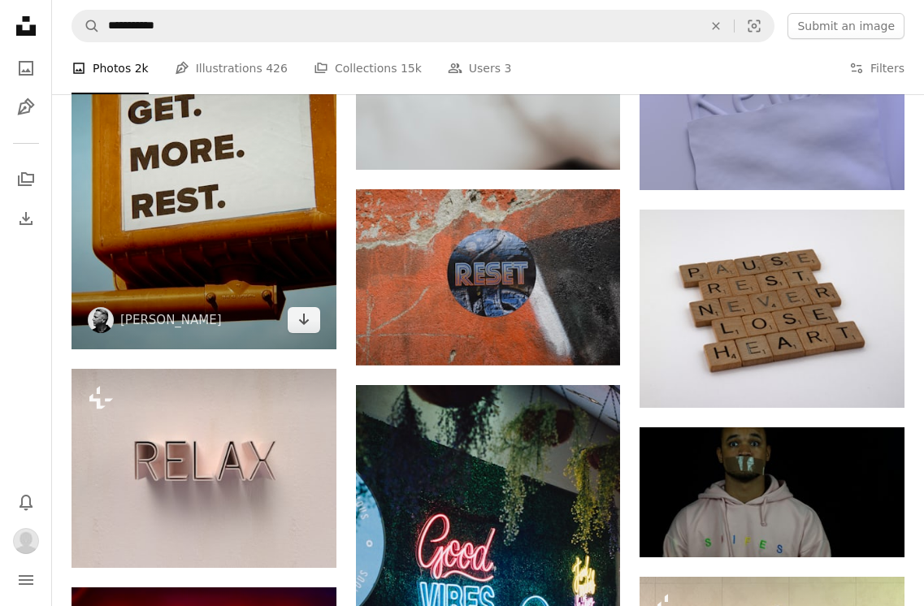
click at [250, 192] on img at bounding box center [204, 154] width 265 height 392
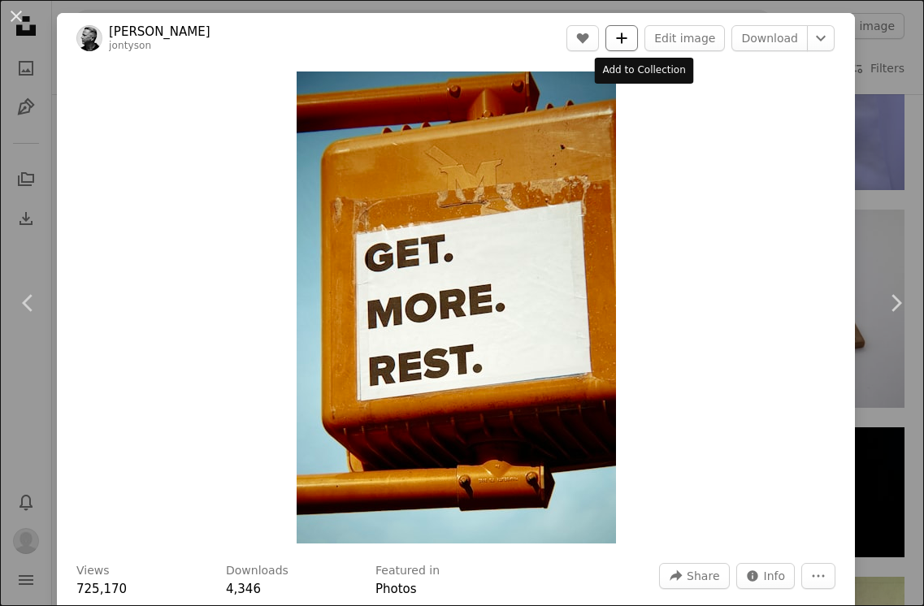
click at [633, 40] on button "A plus sign" at bounding box center [621, 38] width 33 height 26
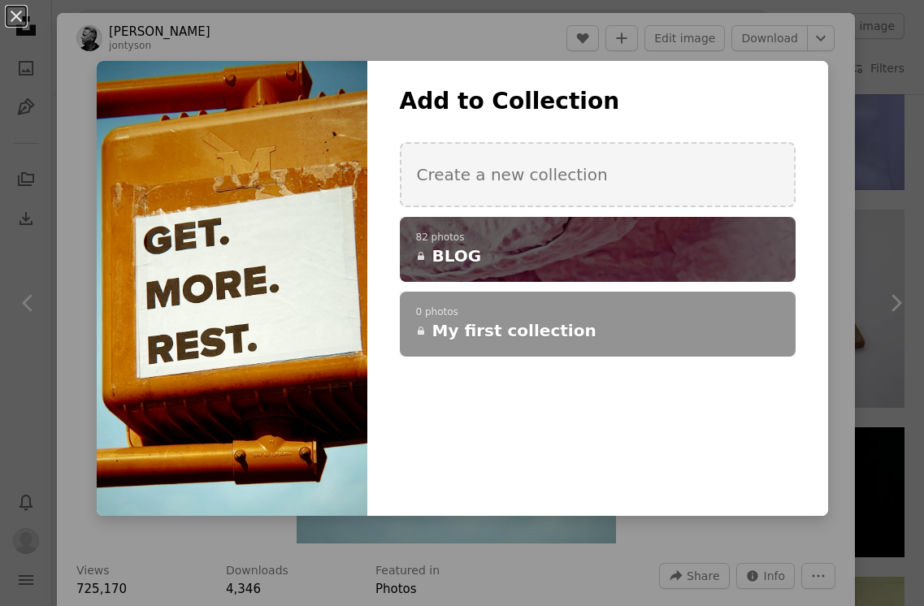
click at [507, 254] on h4 "A lock BLOG" at bounding box center [588, 256] width 345 height 23
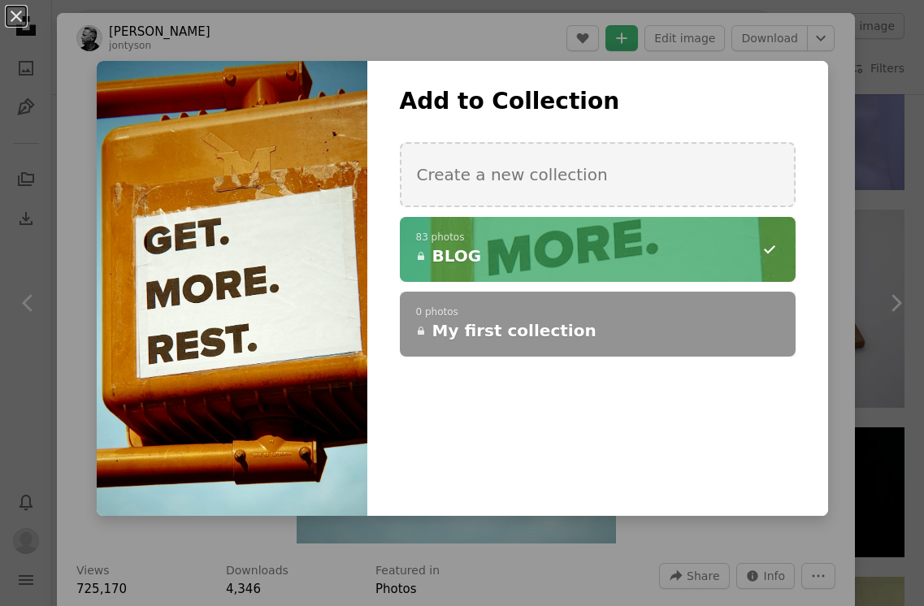
click at [898, 117] on div "An X shape Add to Collection Create a new collection A checkmark A minus sign 8…" at bounding box center [462, 303] width 924 height 606
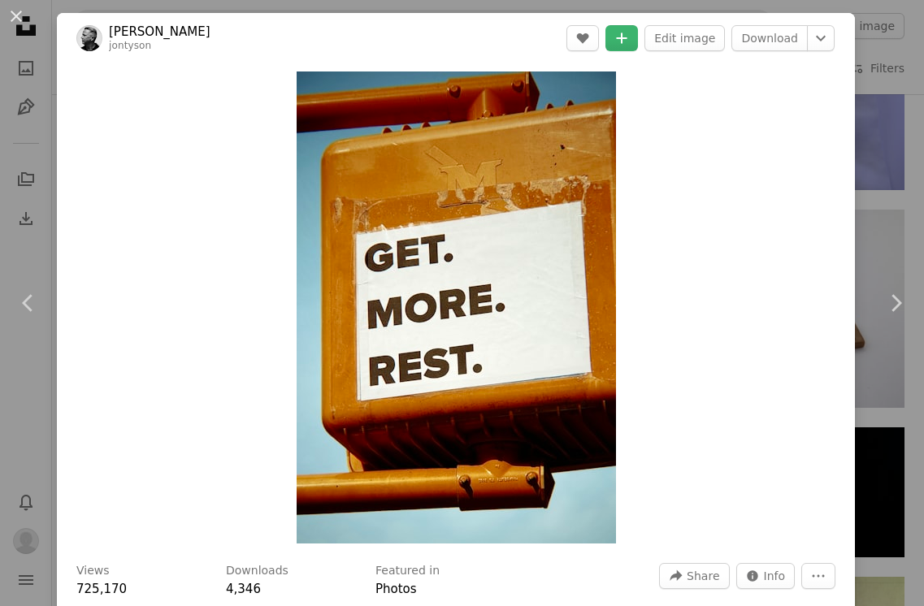
click at [914, 216] on div "An X shape Chevron left Chevron right Jon Tyson jontyson A heart A plus sign Ed…" at bounding box center [462, 303] width 924 height 606
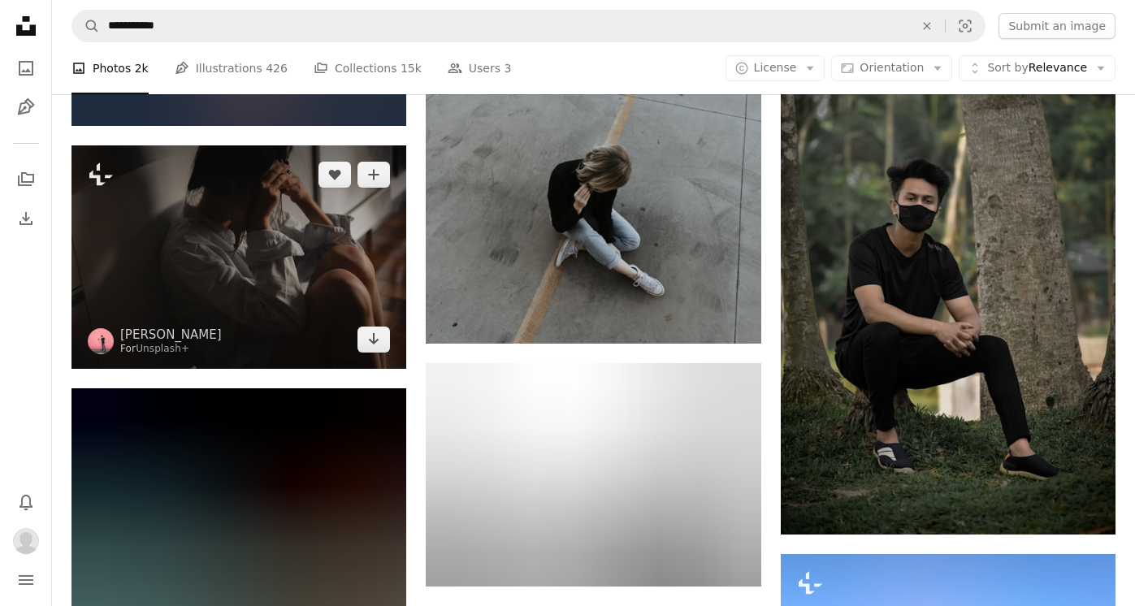
scroll to position [8549, 0]
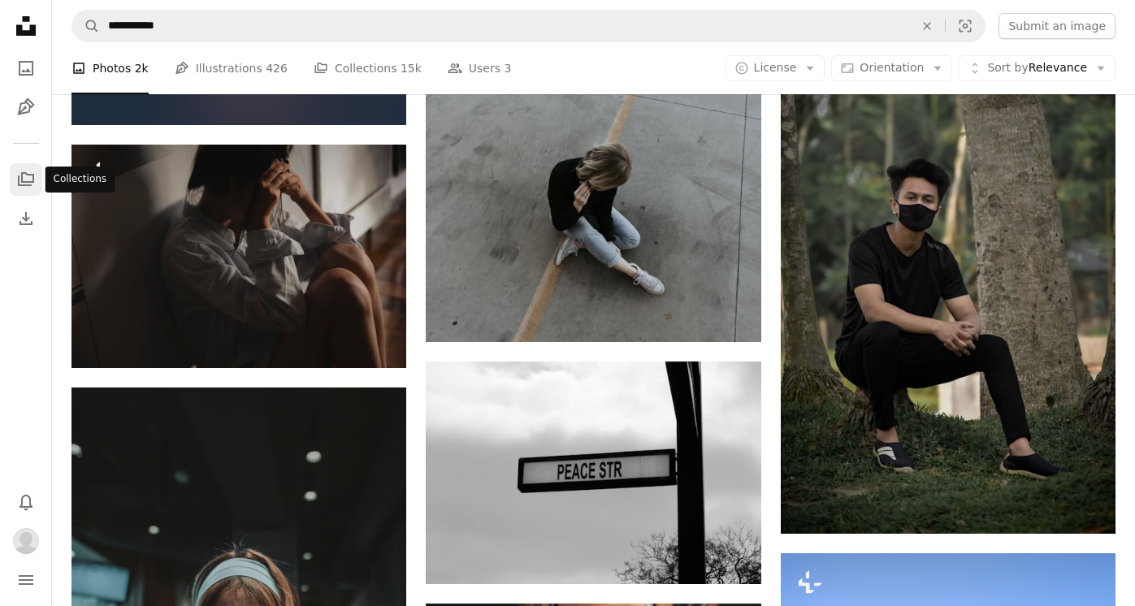
click at [15, 185] on link "A stack of folders" at bounding box center [26, 179] width 33 height 33
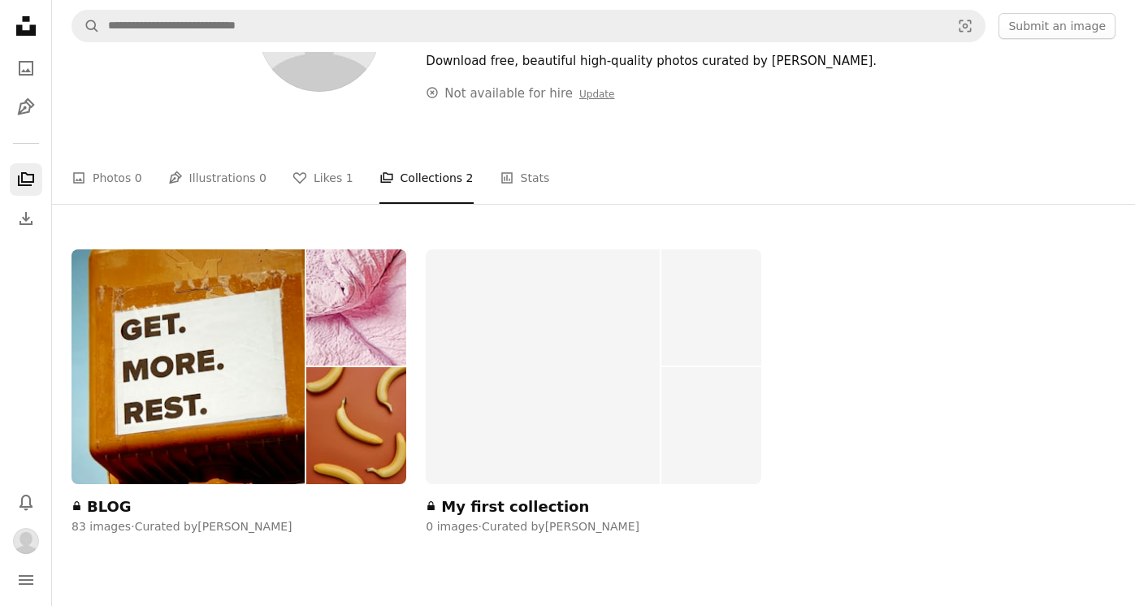
scroll to position [155, 0]
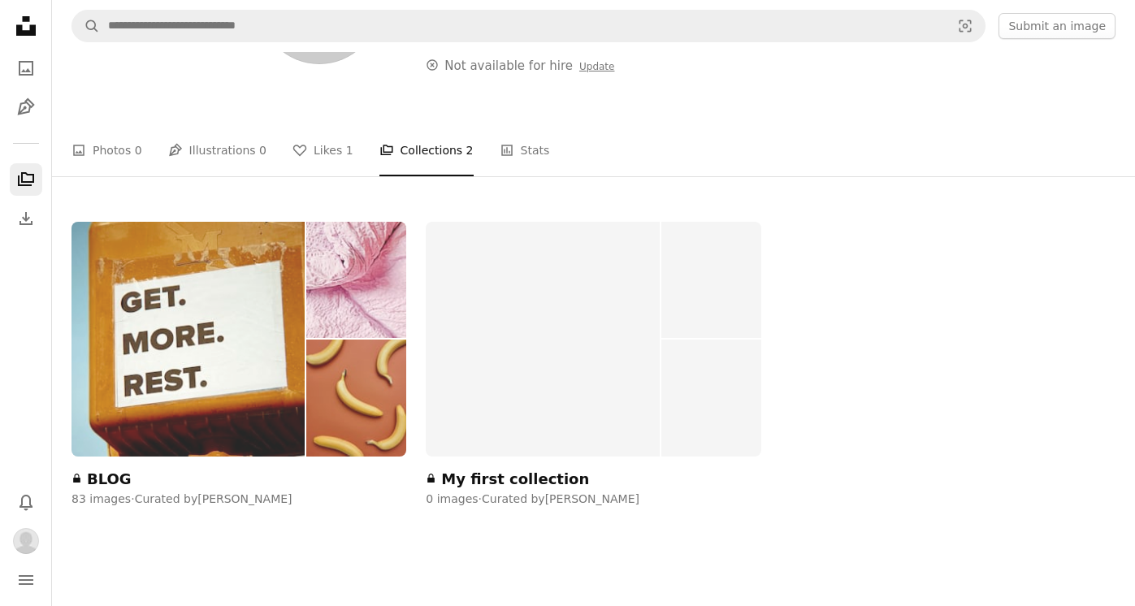
click at [153, 230] on img at bounding box center [188, 339] width 233 height 235
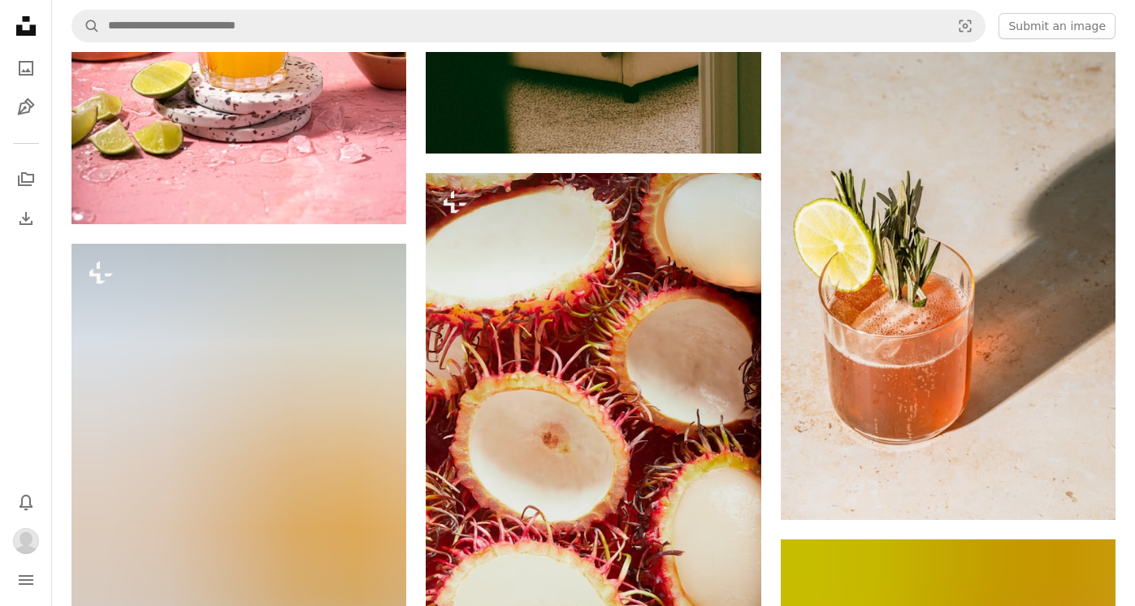
scroll to position [728, 0]
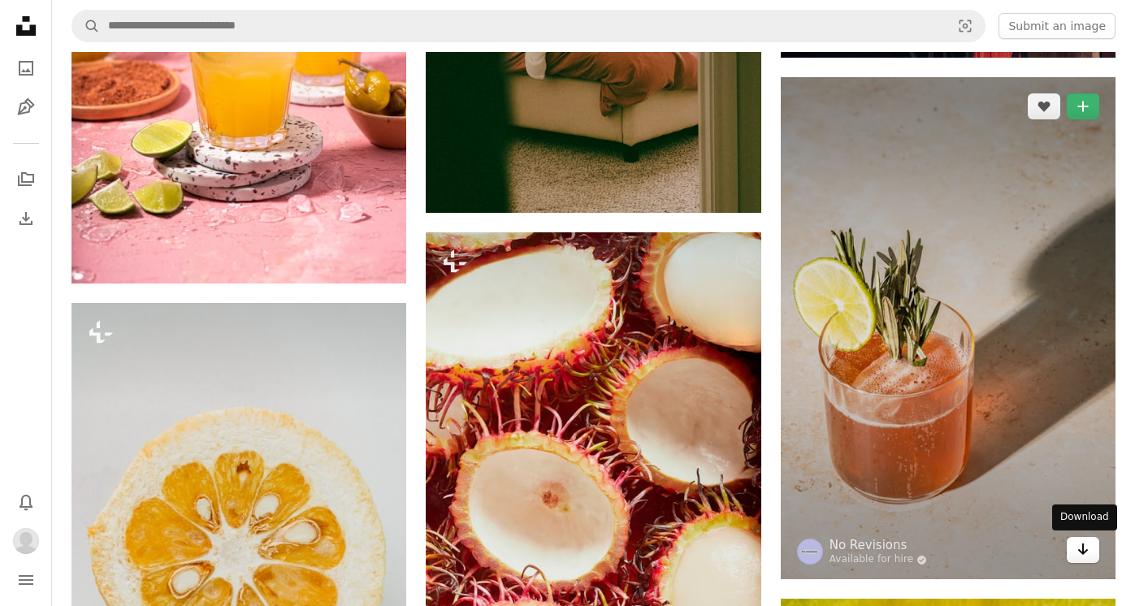
click at [923, 556] on icon "Arrow pointing down" at bounding box center [1083, 550] width 13 height 20
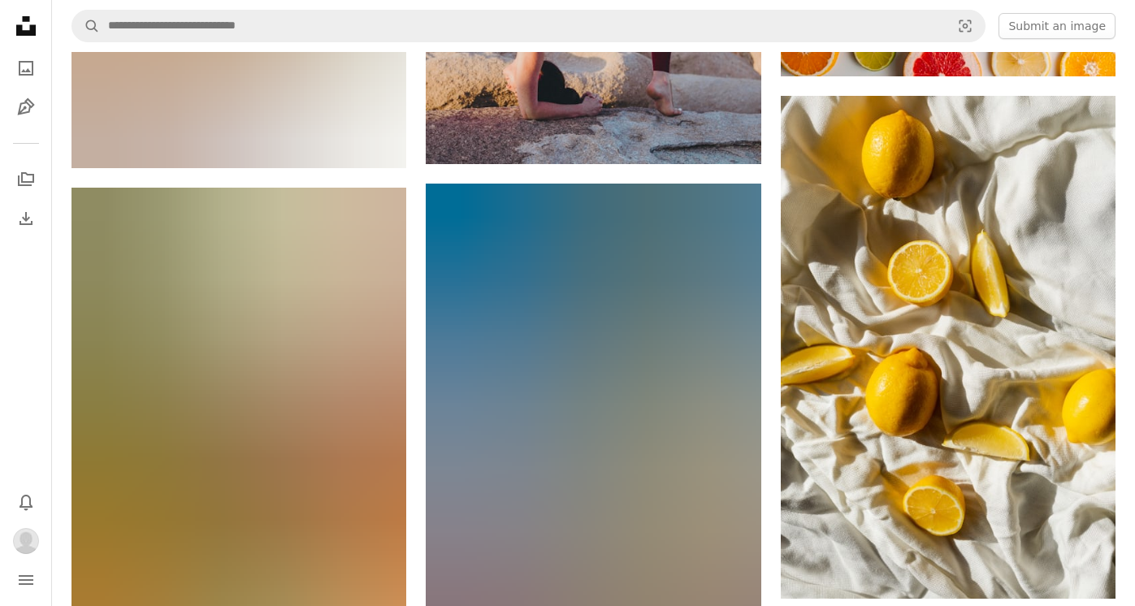
scroll to position [7023, 0]
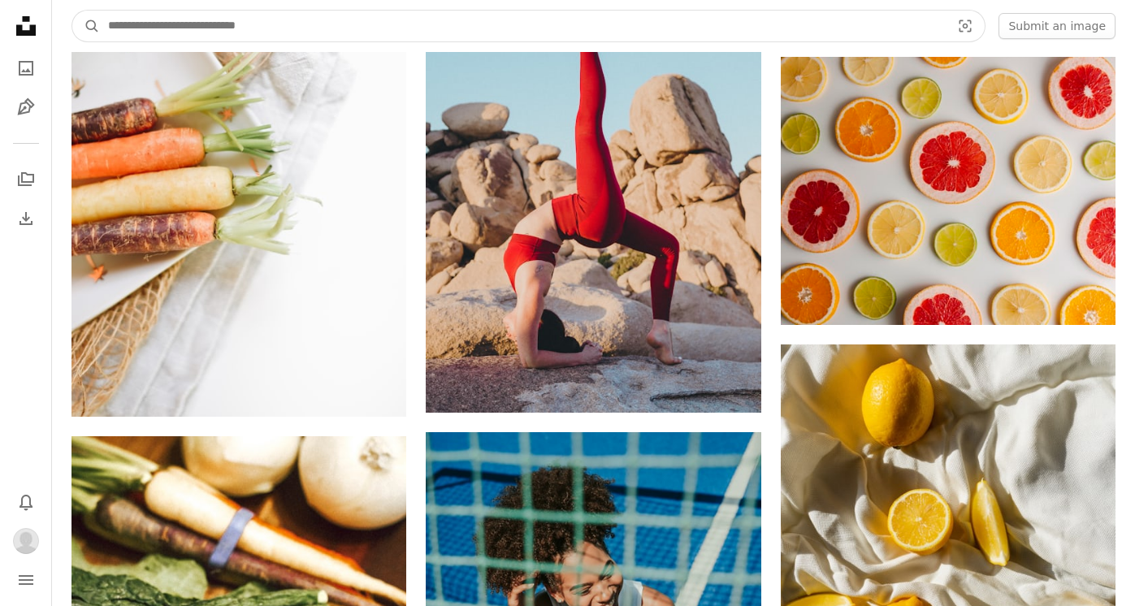
click at [266, 34] on input "Find visuals sitewide" at bounding box center [523, 26] width 846 height 31
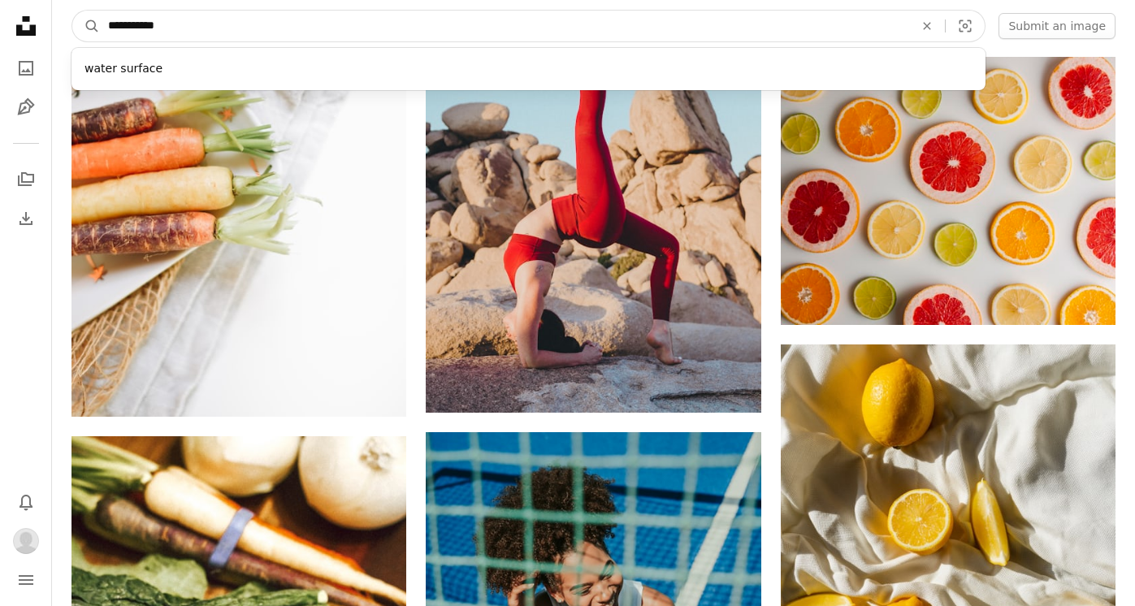
type input "**********"
click button "A magnifying glass" at bounding box center [86, 26] width 28 height 31
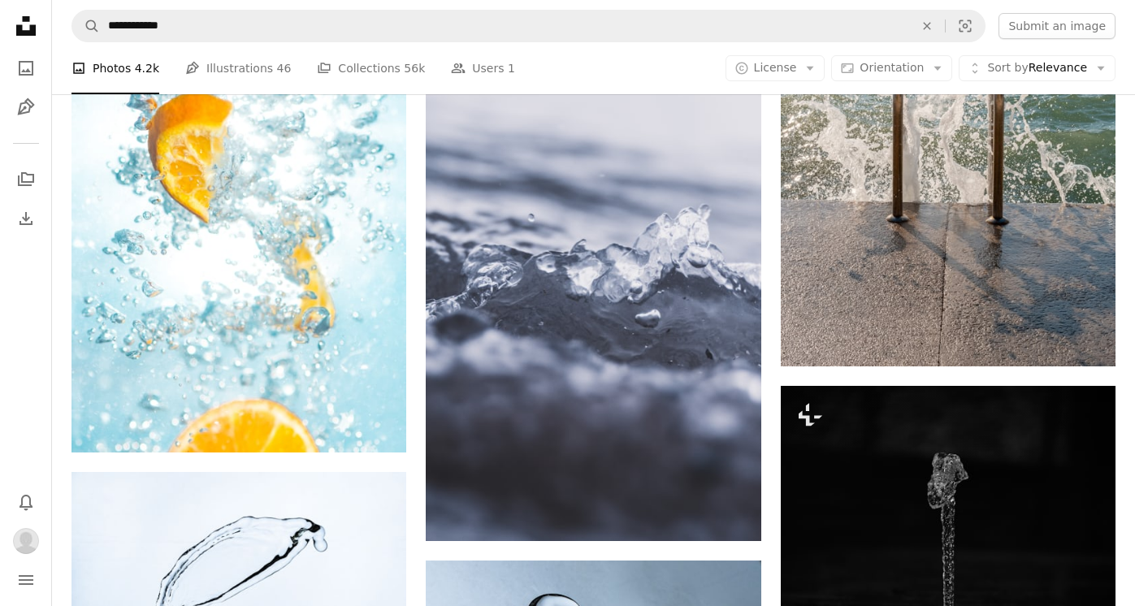
scroll to position [3654, 0]
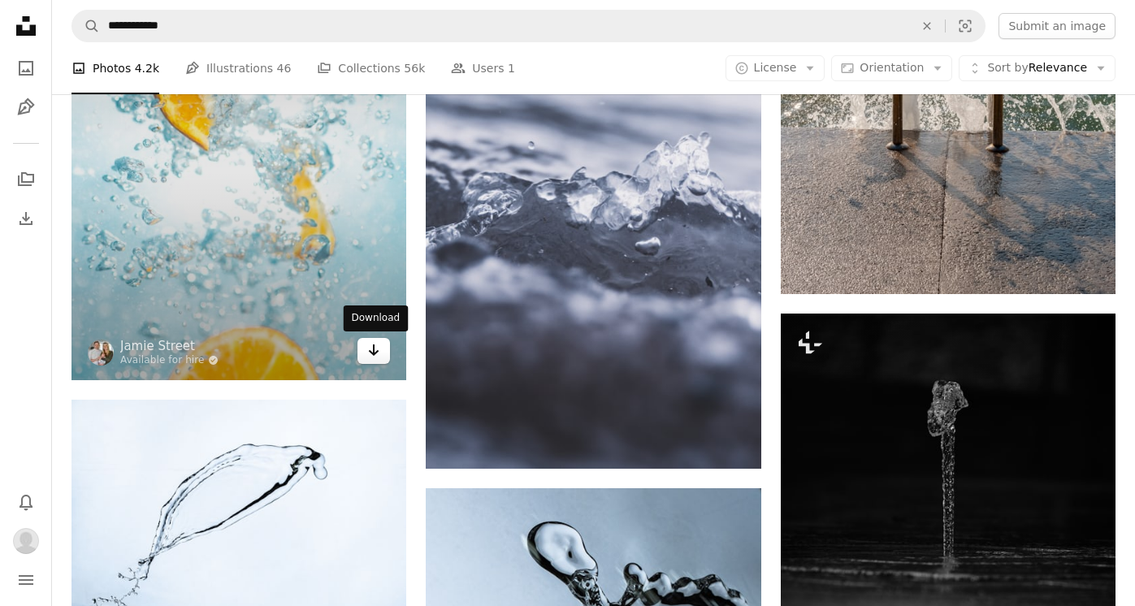
click at [370, 345] on icon "Arrow pointing down" at bounding box center [373, 351] width 13 height 20
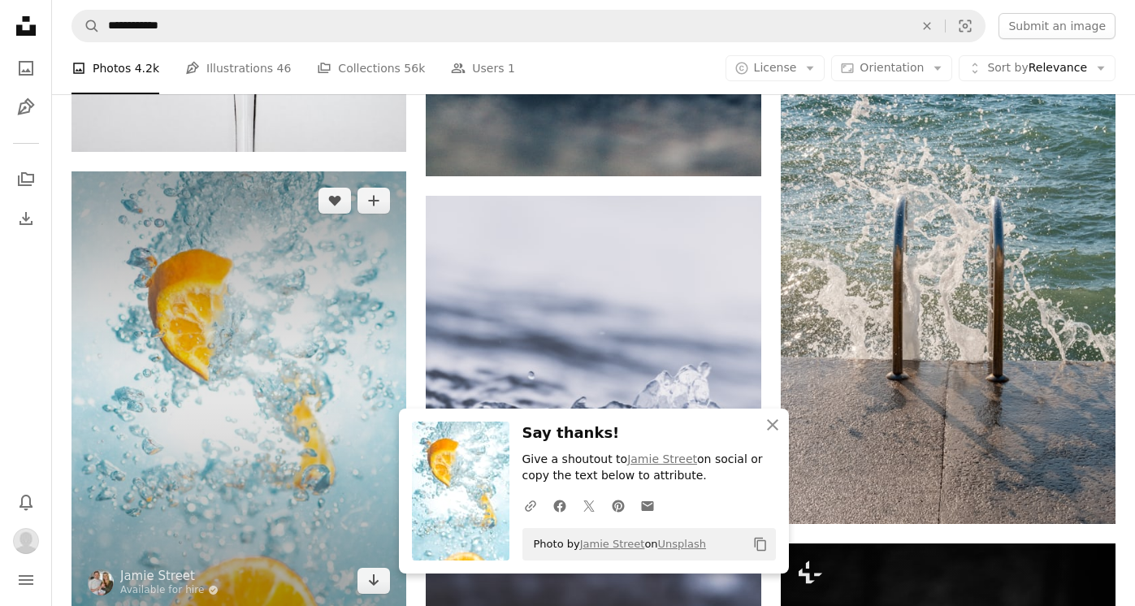
scroll to position [3392, 0]
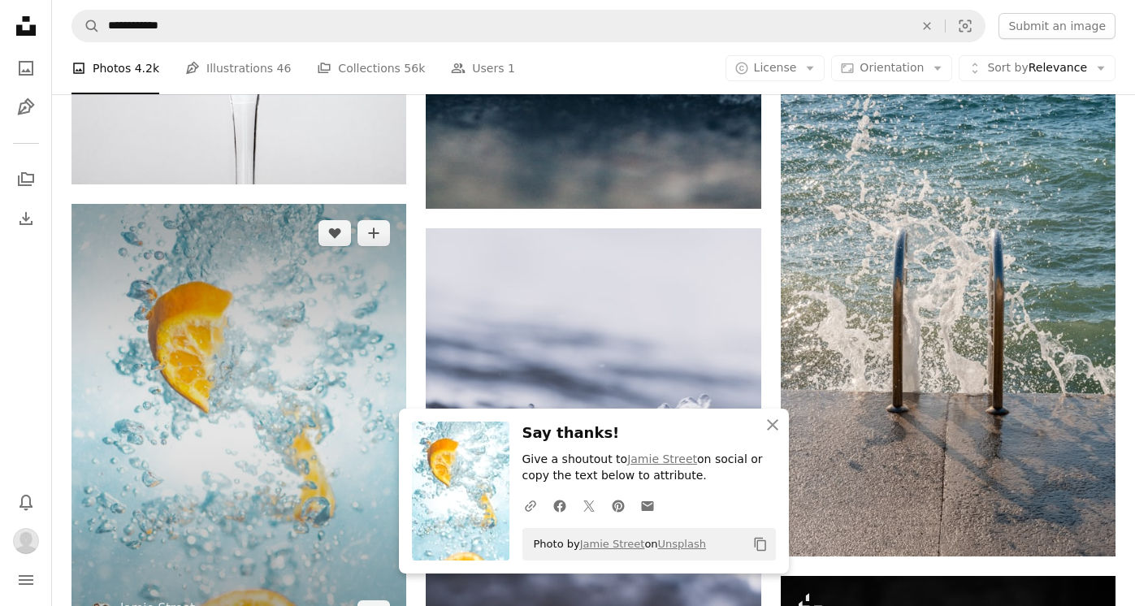
click at [299, 388] on img at bounding box center [239, 423] width 335 height 438
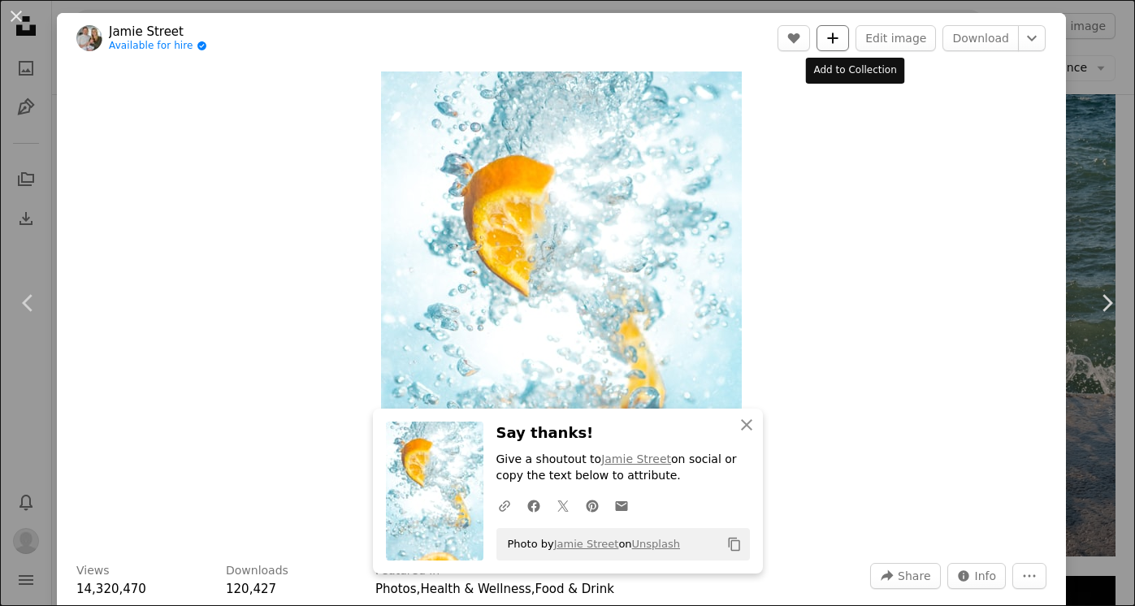
click at [846, 45] on button "A plus sign" at bounding box center [833, 38] width 33 height 26
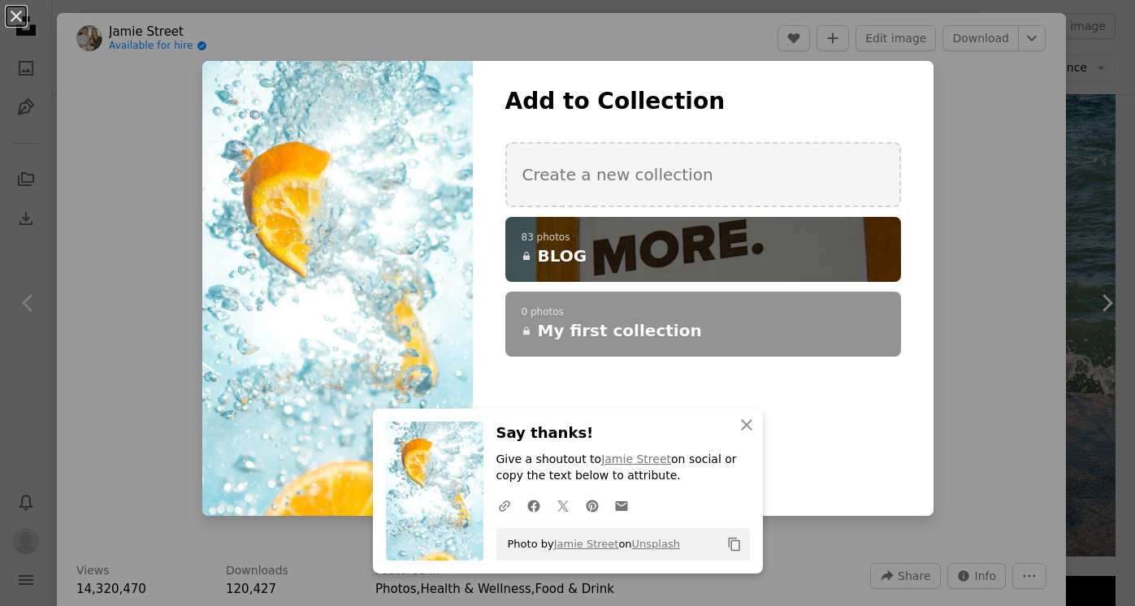
click at [627, 241] on p "83 photos" at bounding box center [703, 238] width 363 height 13
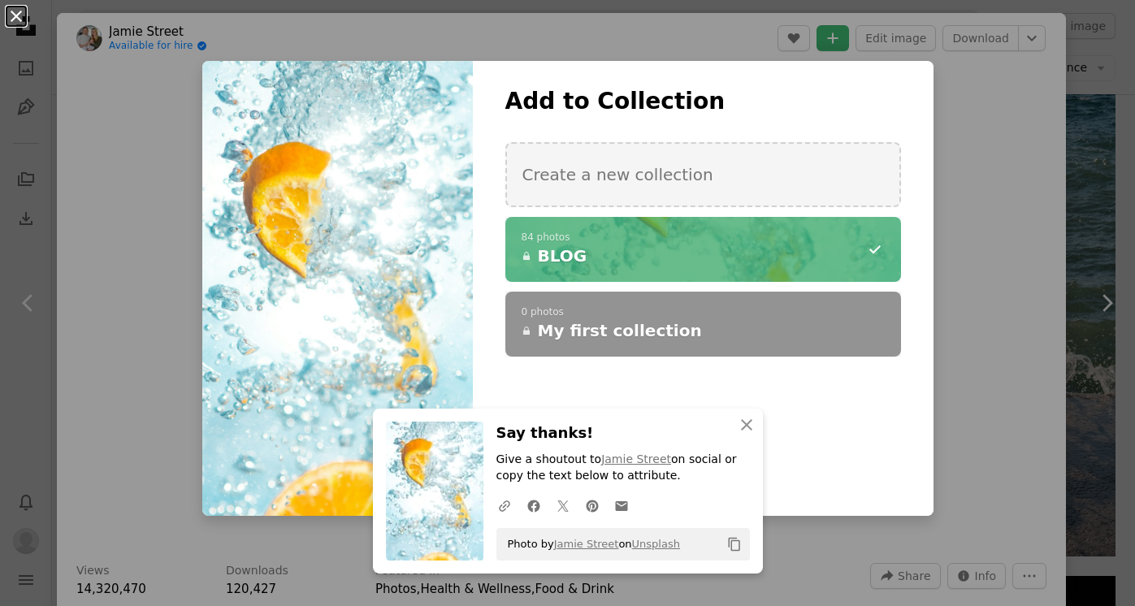
click at [15, 18] on button "An X shape" at bounding box center [17, 17] width 20 height 20
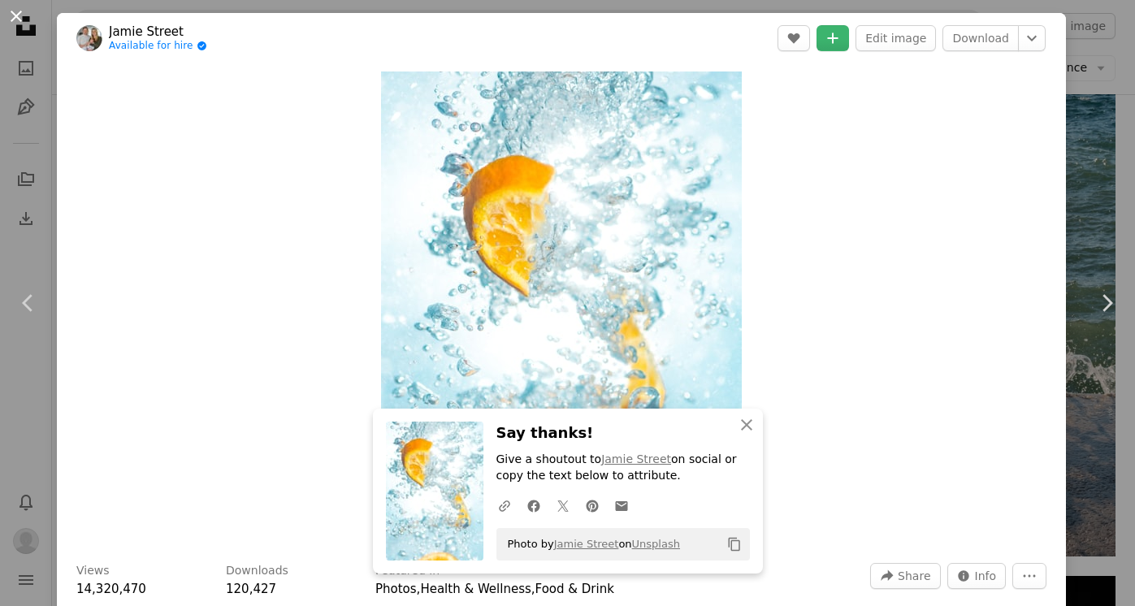
click at [13, 16] on button "An X shape" at bounding box center [17, 17] width 20 height 20
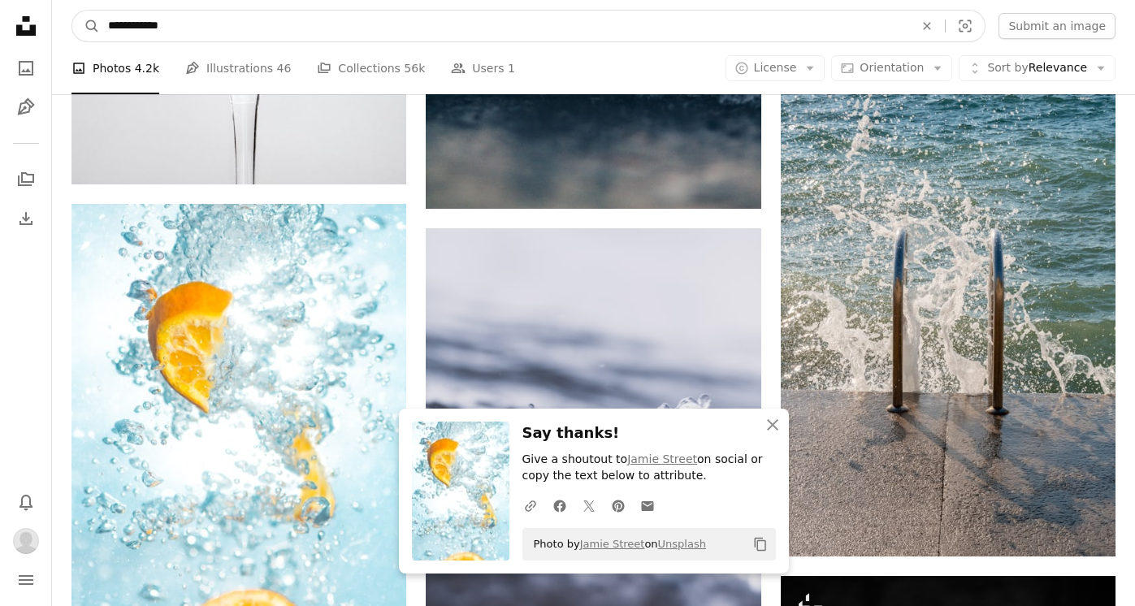
drag, startPoint x: 210, startPoint y: 27, endPoint x: -5, endPoint y: 12, distance: 215.1
type input "**********"
click button "A magnifying glass" at bounding box center [86, 26] width 28 height 31
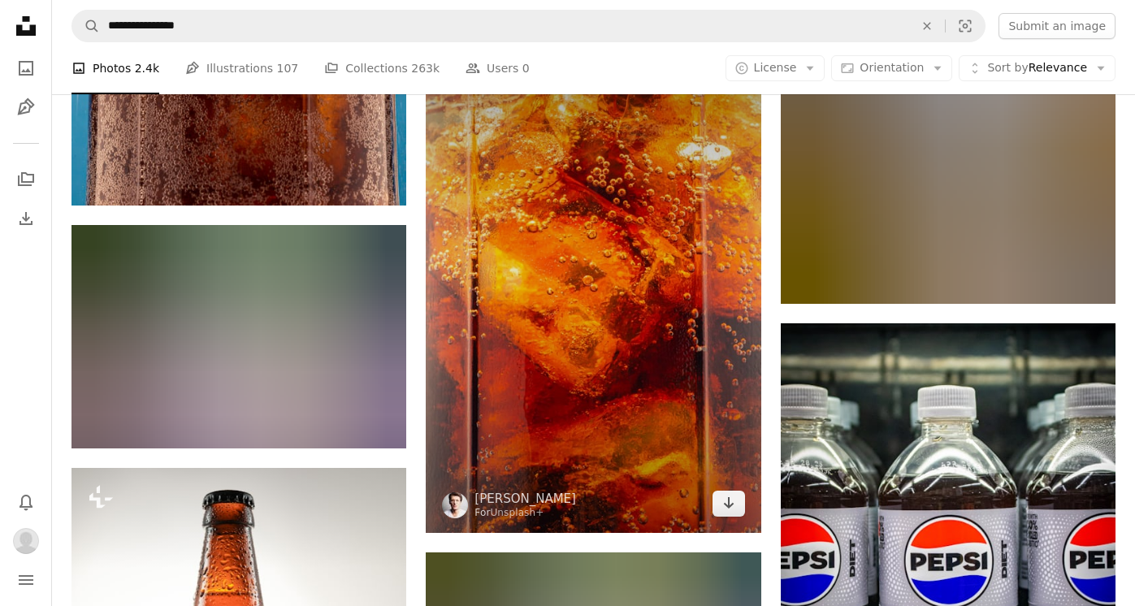
scroll to position [1930, 0]
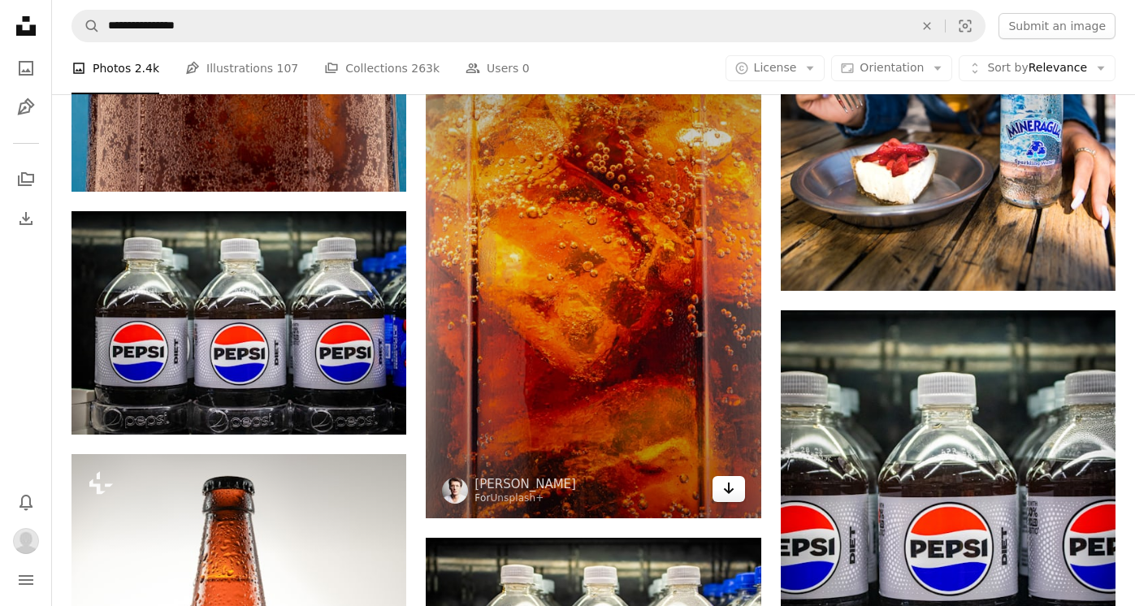
click at [733, 497] on icon "Arrow pointing down" at bounding box center [729, 489] width 13 height 20
click at [680, 259] on img at bounding box center [593, 267] width 335 height 502
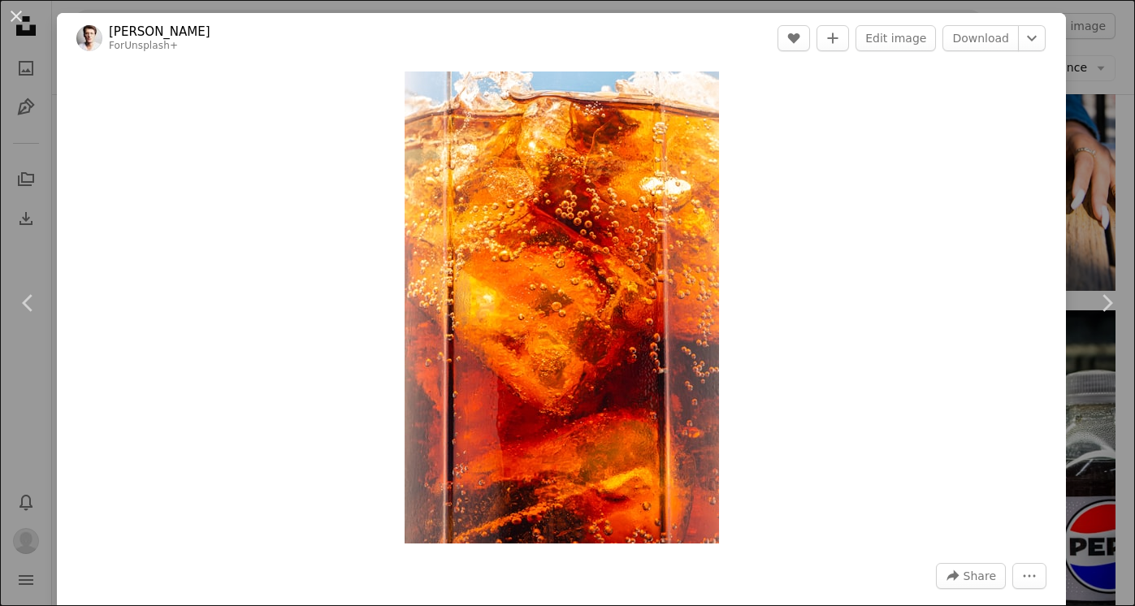
click at [923, 105] on div "Zoom in" at bounding box center [561, 307] width 1009 height 488
click at [840, 37] on icon "A plus sign" at bounding box center [833, 38] width 13 height 13
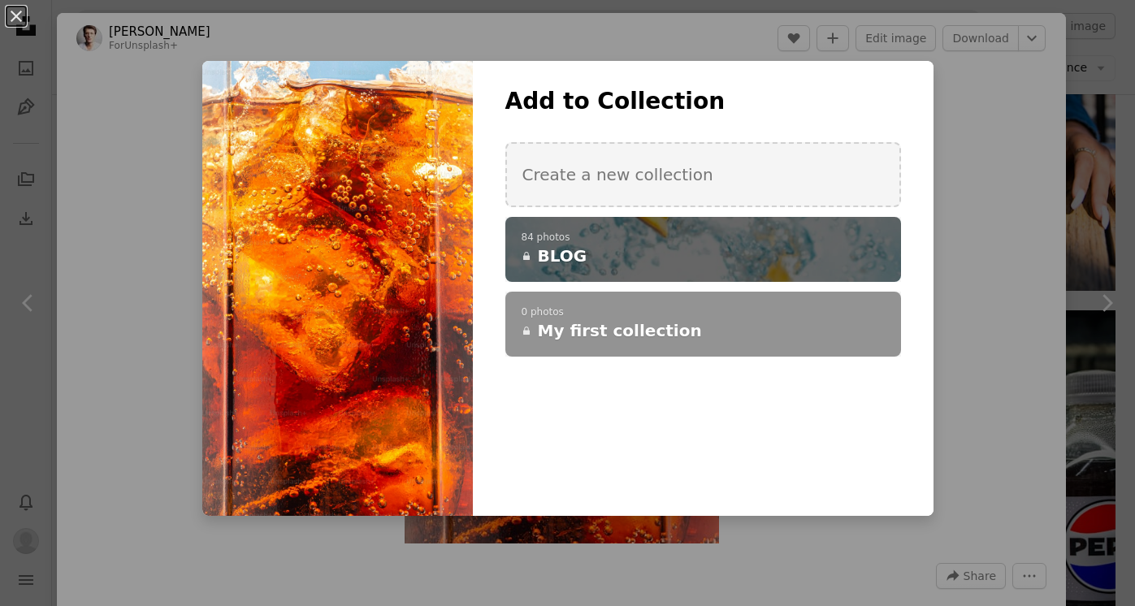
click at [605, 250] on h4 "A lock BLOG" at bounding box center [694, 256] width 345 height 23
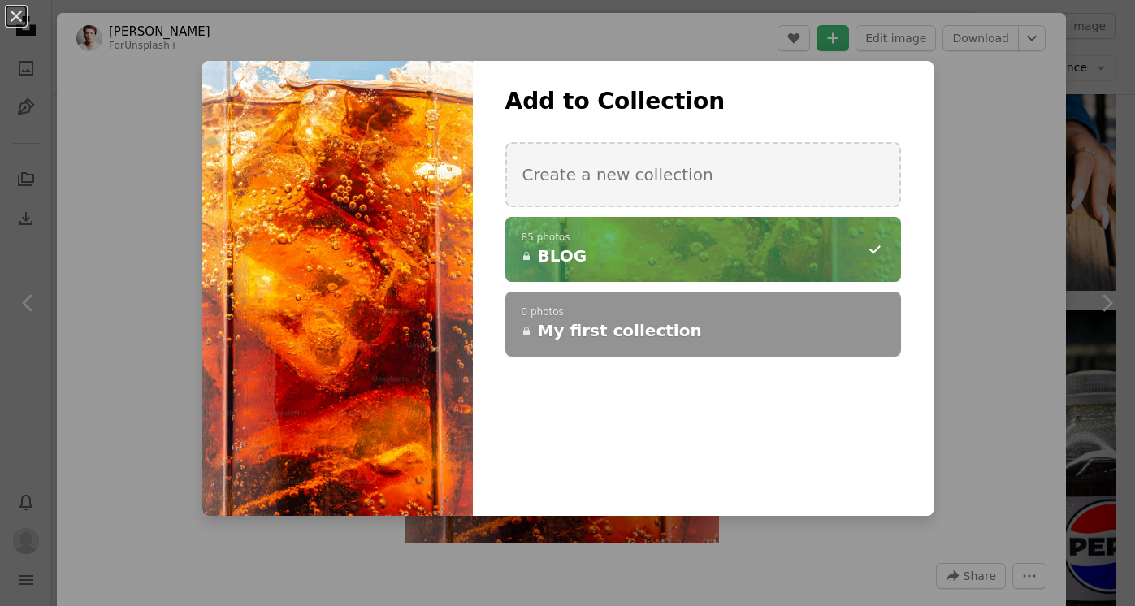
click at [923, 46] on div "An X shape Add to Collection Create a new collection A checkmark A minus sign 8…" at bounding box center [567, 303] width 1135 height 606
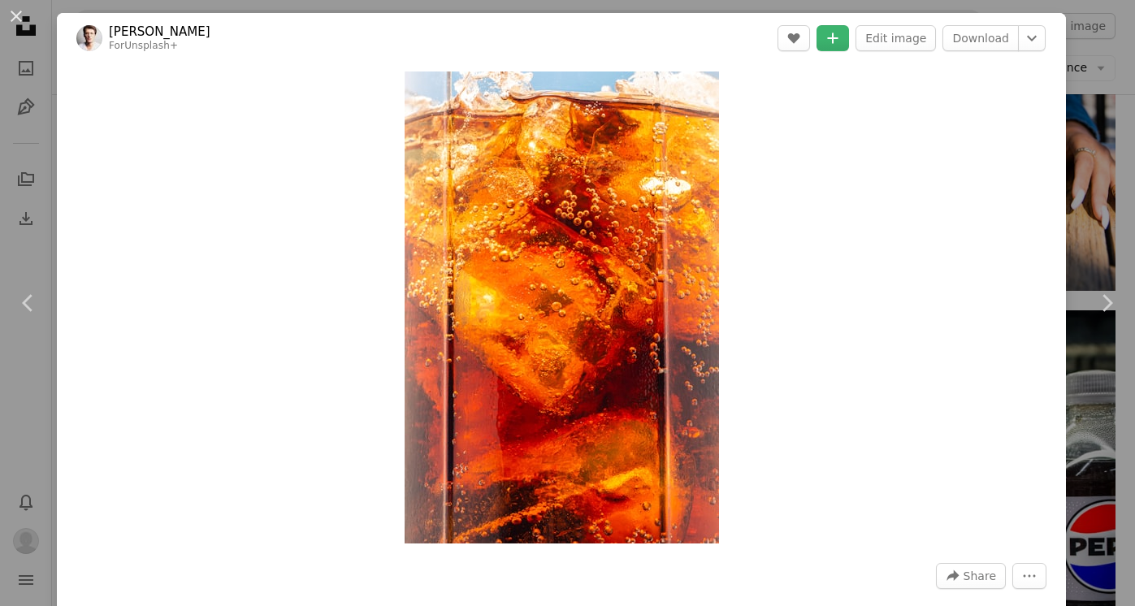
click at [923, 47] on div "An X shape Chevron left Chevron right Thomas Franke For Unsplash+ A heart A plu…" at bounding box center [567, 303] width 1135 height 606
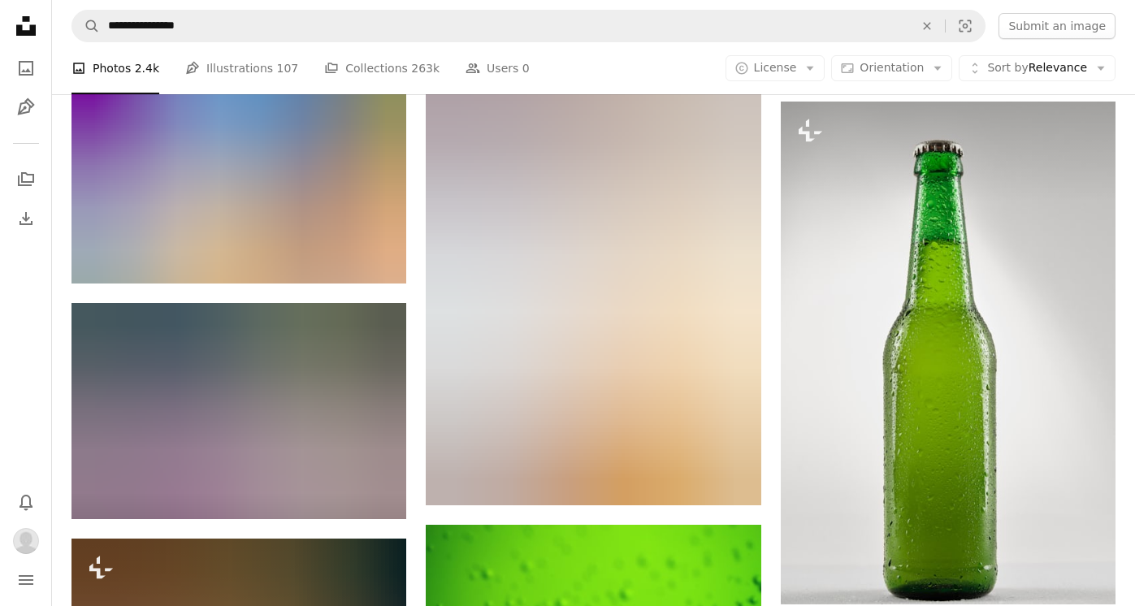
scroll to position [5543, 0]
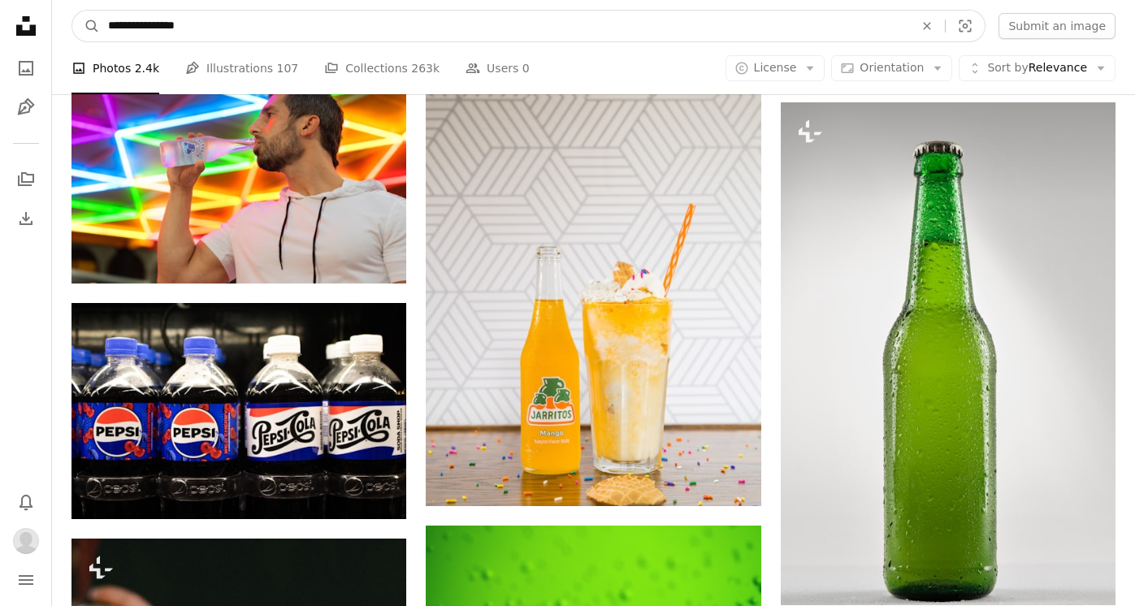
click at [163, 24] on input "**********" at bounding box center [504, 26] width 809 height 31
type input "**********"
click button "A magnifying glass" at bounding box center [86, 26] width 28 height 31
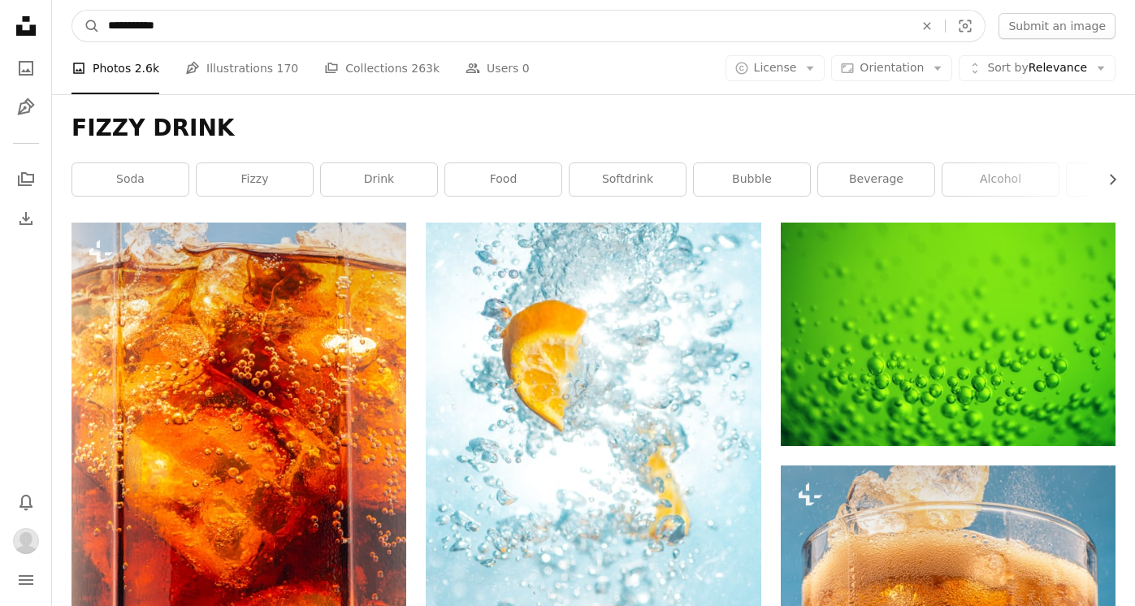
click at [184, 28] on input "**********" at bounding box center [504, 26] width 809 height 31
type input "**********"
click button "A magnifying glass" at bounding box center [86, 26] width 28 height 31
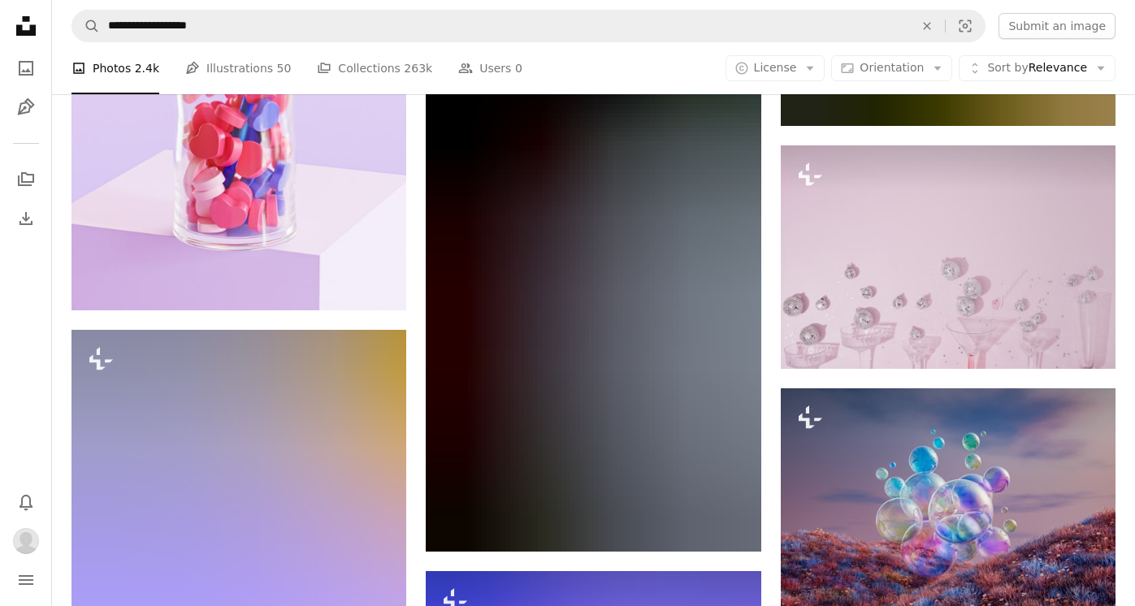
scroll to position [15833, 0]
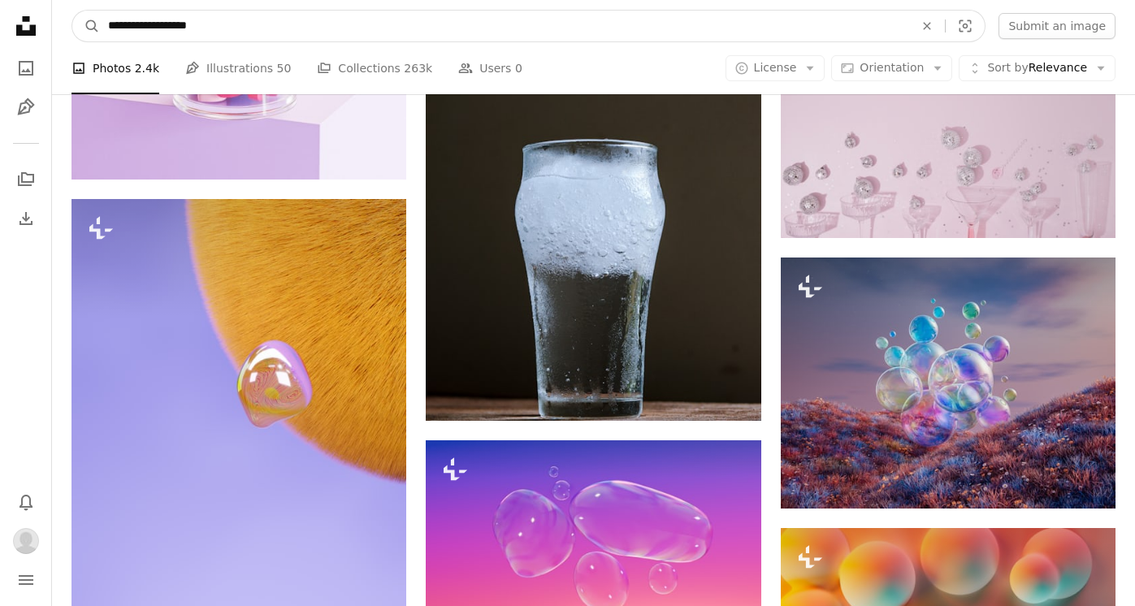
drag, startPoint x: 302, startPoint y: 33, endPoint x: 52, endPoint y: -16, distance: 254.2
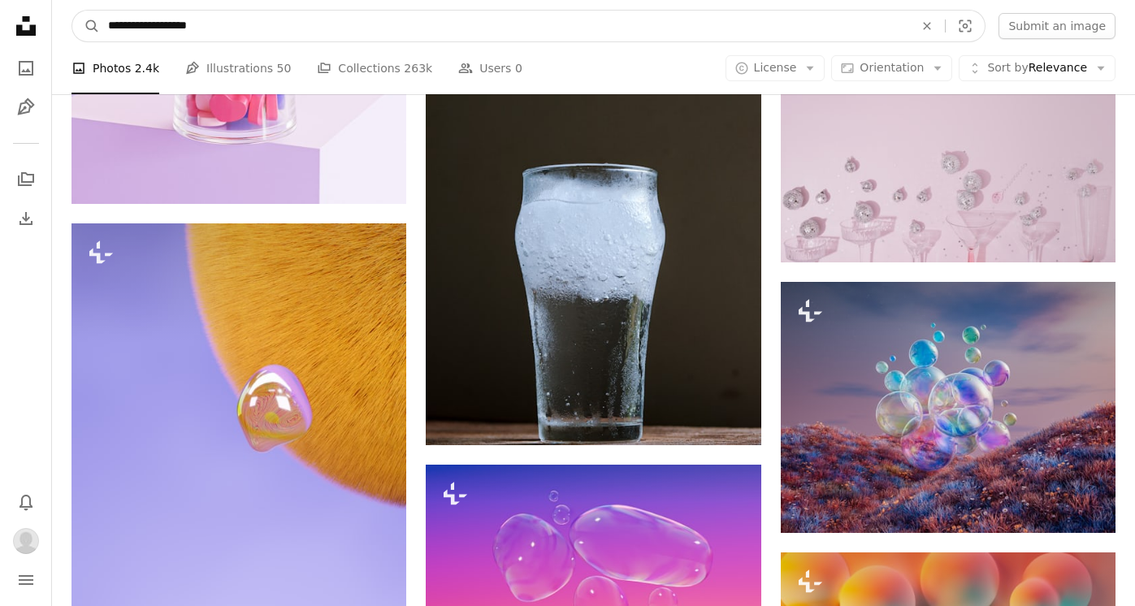
type input "*"
type input "**********"
click button "A magnifying glass" at bounding box center [86, 26] width 28 height 31
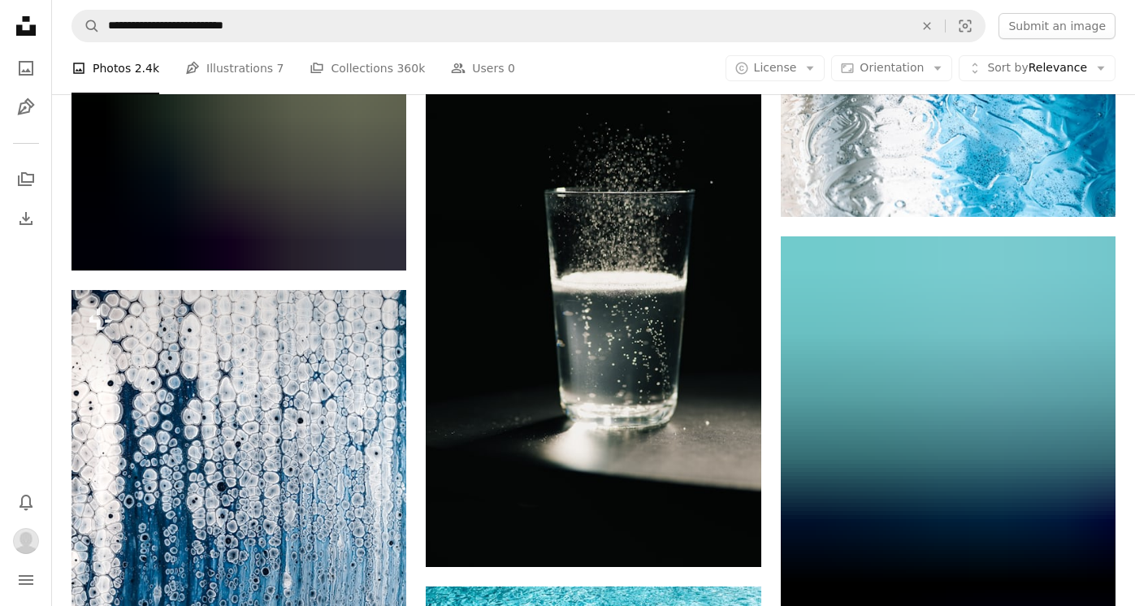
scroll to position [18782, 0]
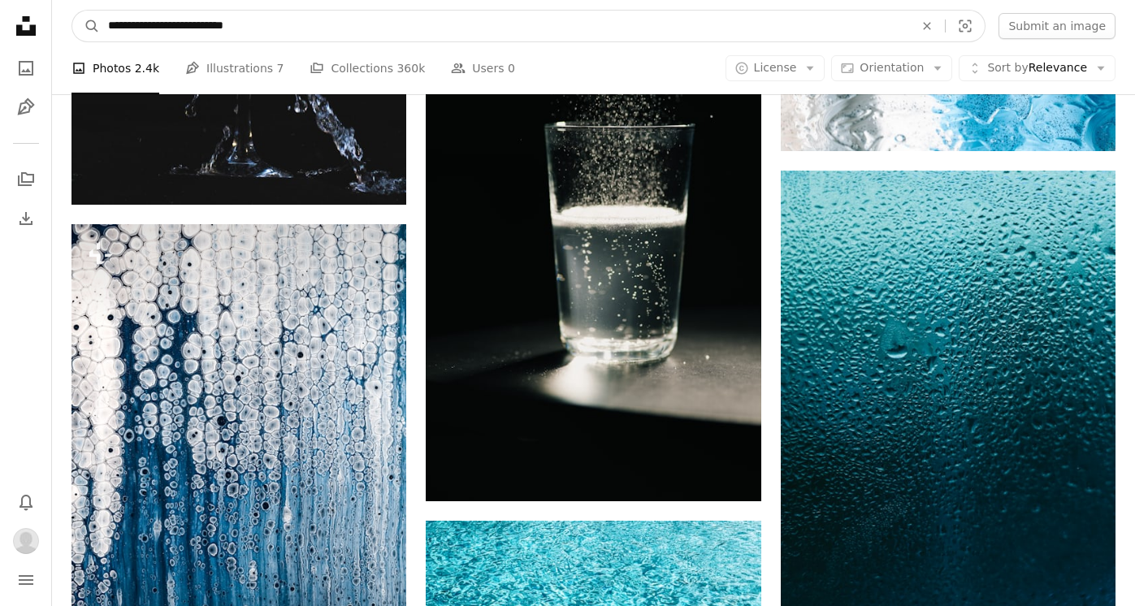
drag, startPoint x: 297, startPoint y: 23, endPoint x: 98, endPoint y: -2, distance: 200.6
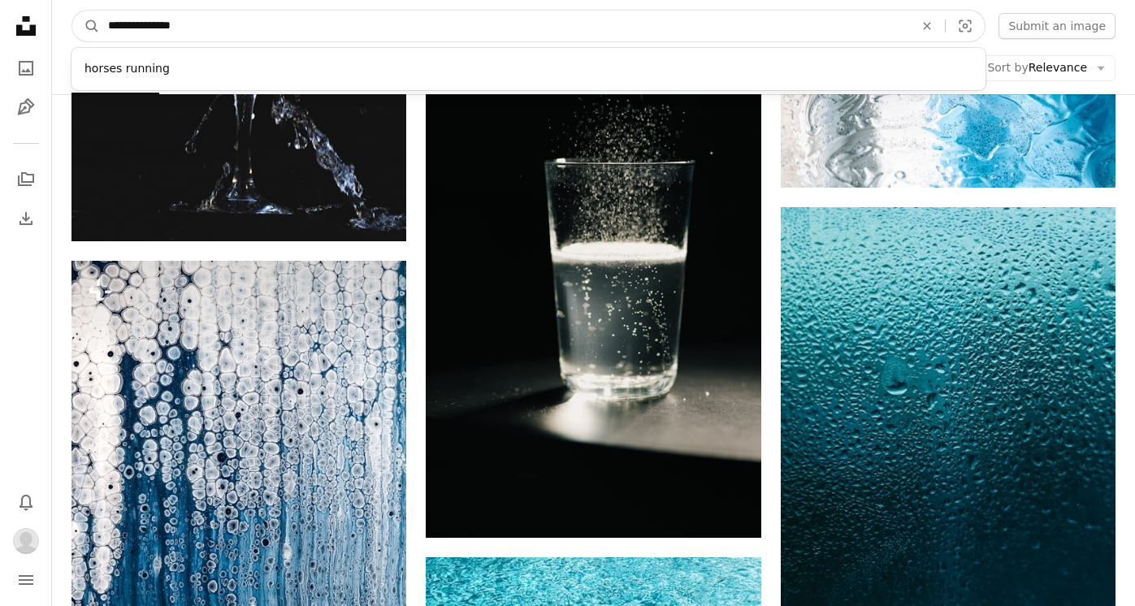
type input "**********"
click button "A magnifying glass" at bounding box center [86, 26] width 28 height 31
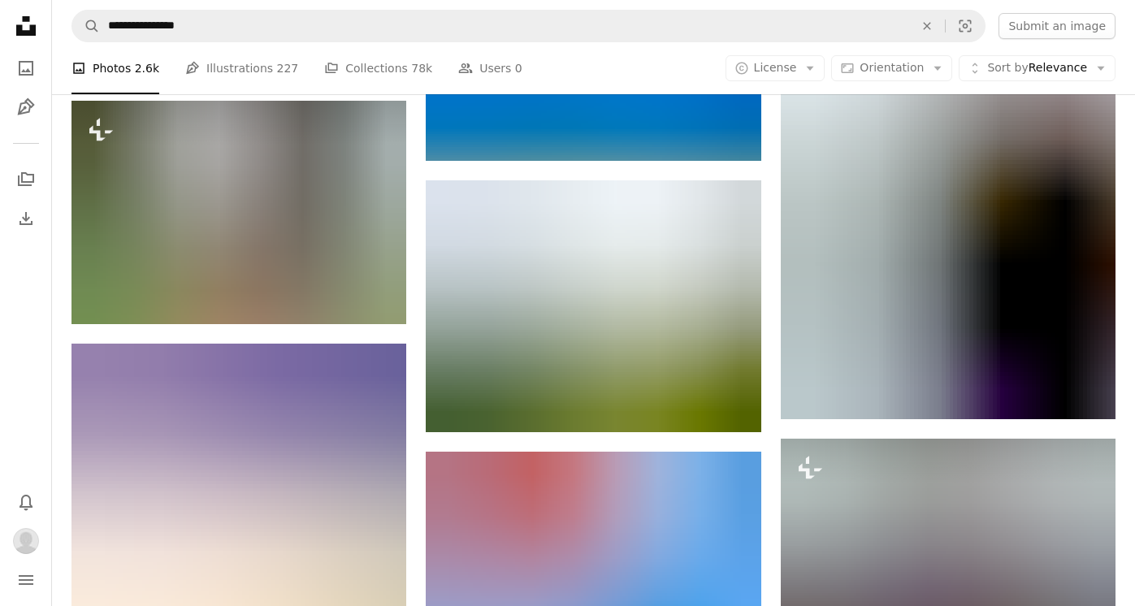
scroll to position [16753, 0]
